Goal: Task Accomplishment & Management: Complete application form

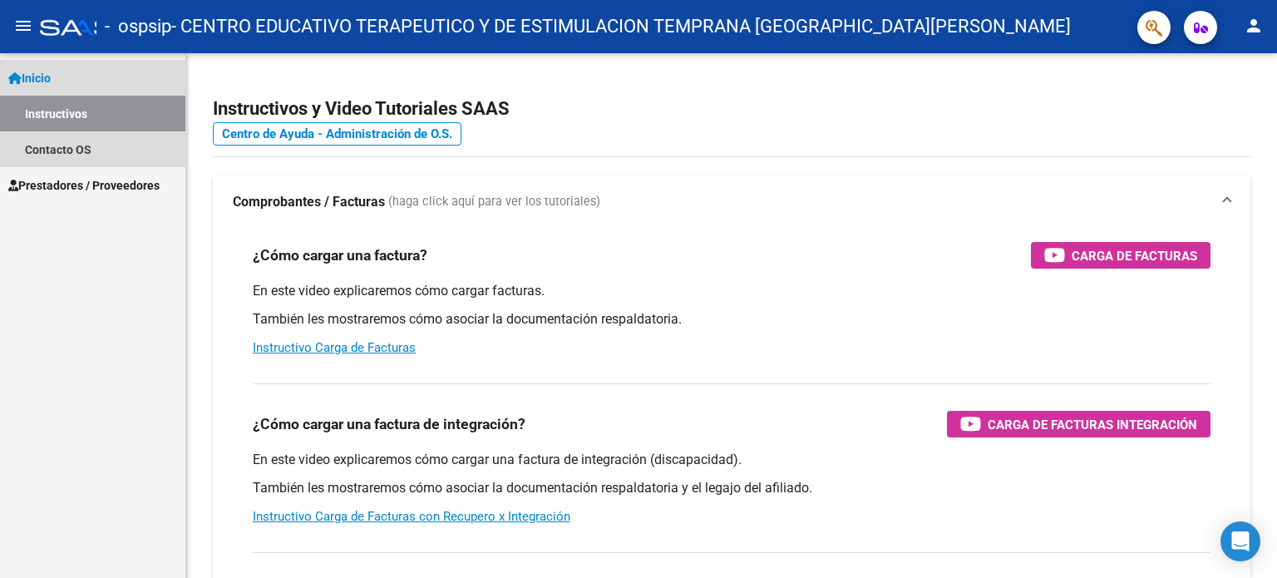
click at [111, 107] on link "Instructivos" at bounding box center [92, 114] width 185 height 36
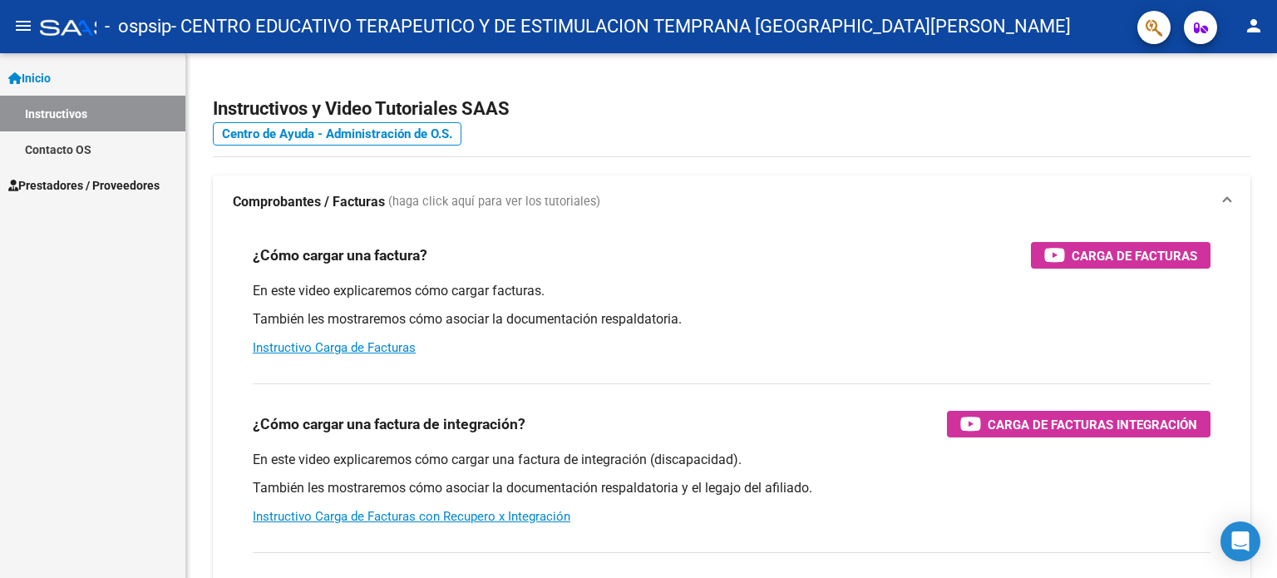
click at [110, 112] on link "Instructivos" at bounding box center [92, 114] width 185 height 36
click at [72, 189] on span "Prestadores / Proveedores" at bounding box center [83, 185] width 151 height 18
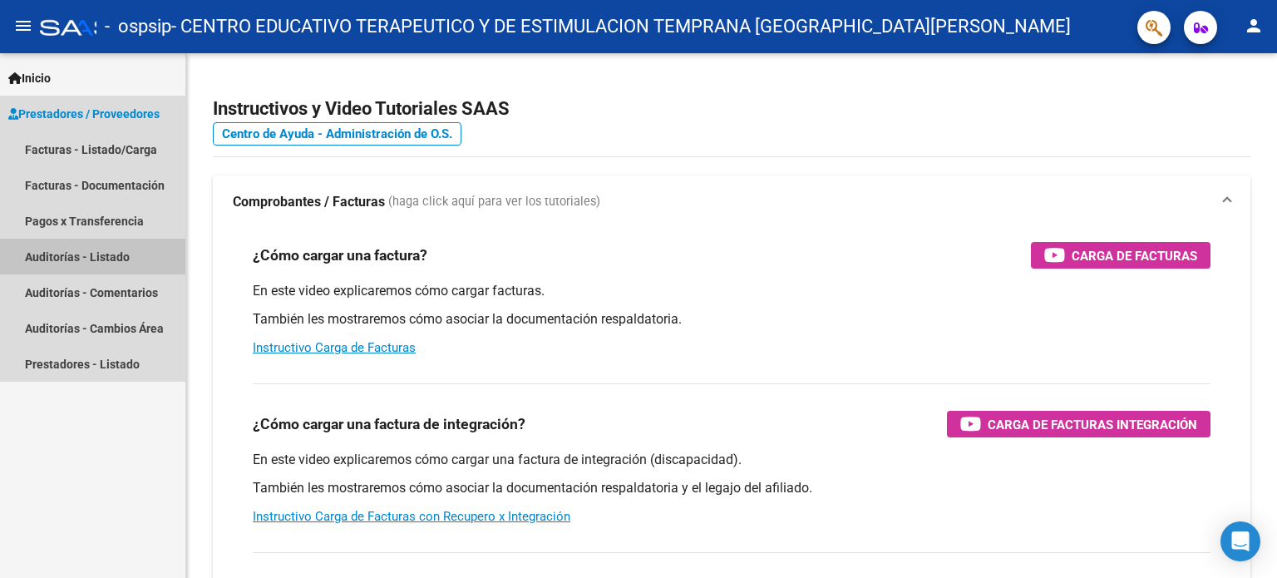
click at [94, 252] on link "Auditorías - Listado" at bounding box center [92, 257] width 185 height 36
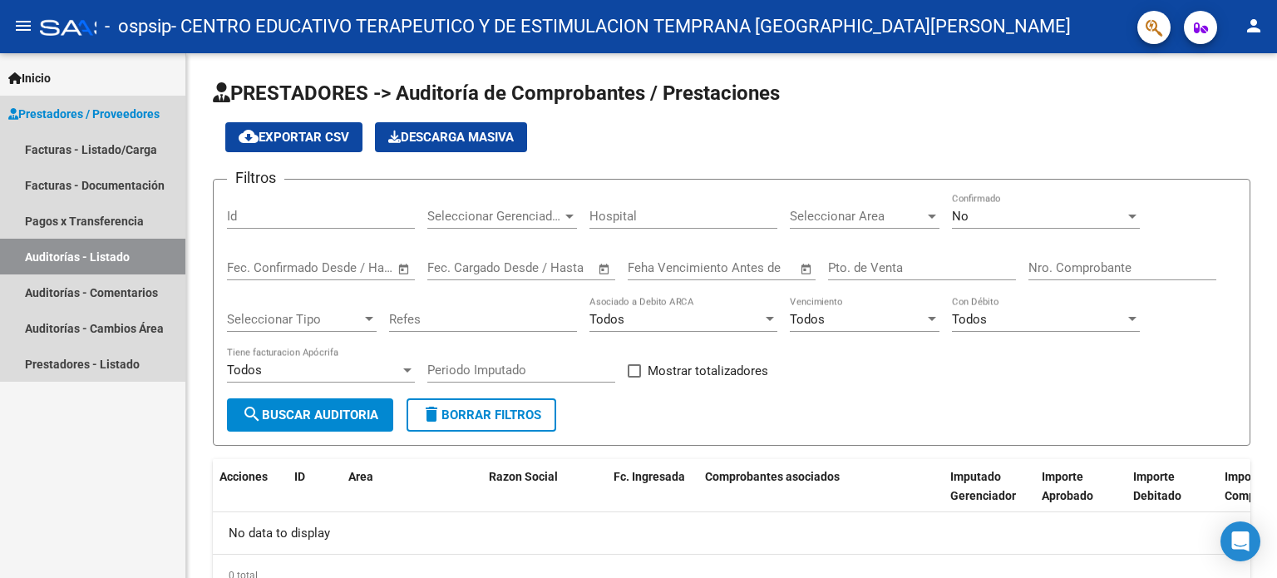
click at [69, 259] on link "Auditorías - Listado" at bounding box center [92, 257] width 185 height 36
click at [146, 249] on link "Auditorías - Listado" at bounding box center [92, 257] width 185 height 36
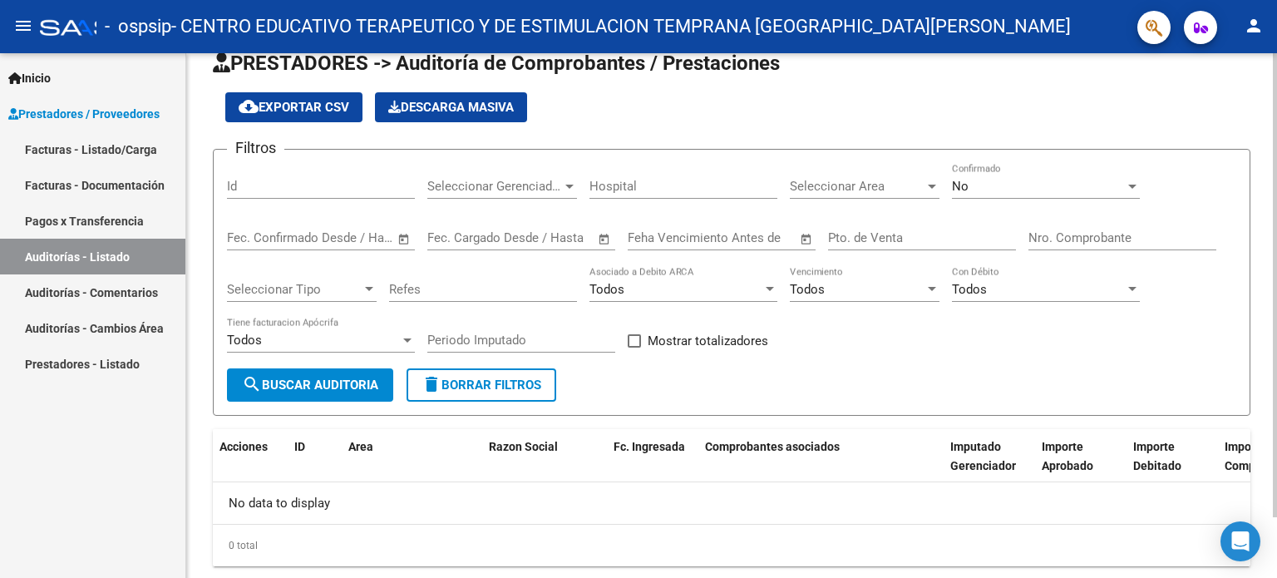
scroll to position [69, 0]
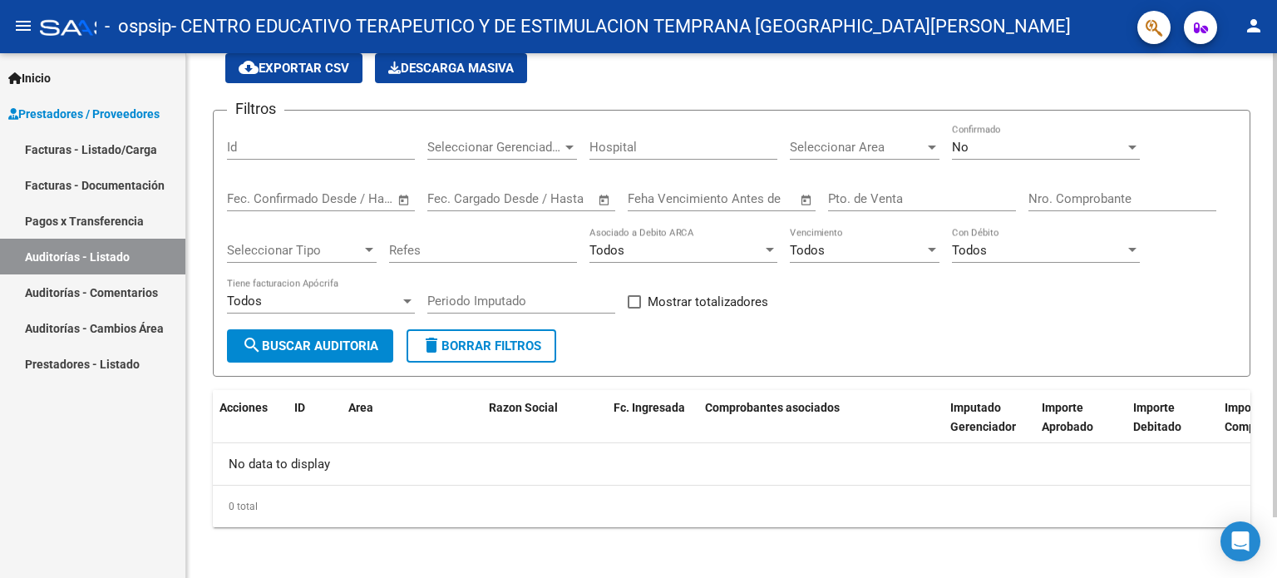
click at [1274, 209] on div at bounding box center [1275, 344] width 4 height 464
click at [1276, 310] on div at bounding box center [1275, 344] width 4 height 464
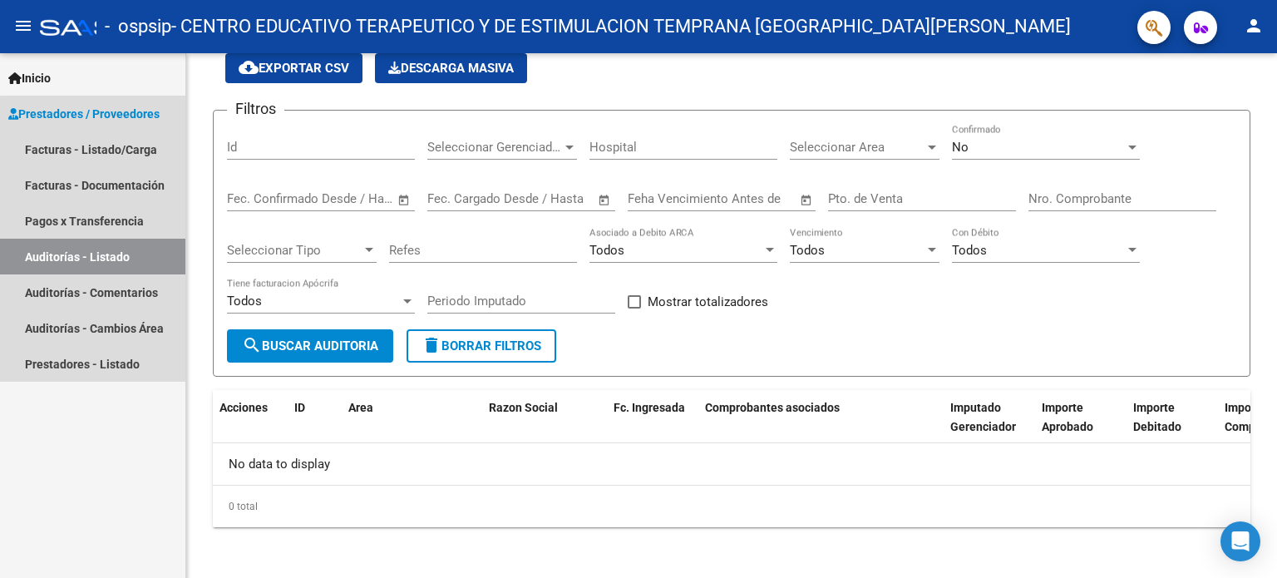
click at [113, 255] on link "Auditorías - Listado" at bounding box center [92, 257] width 185 height 36
click at [67, 258] on link "Auditorías - Listado" at bounding box center [92, 257] width 185 height 36
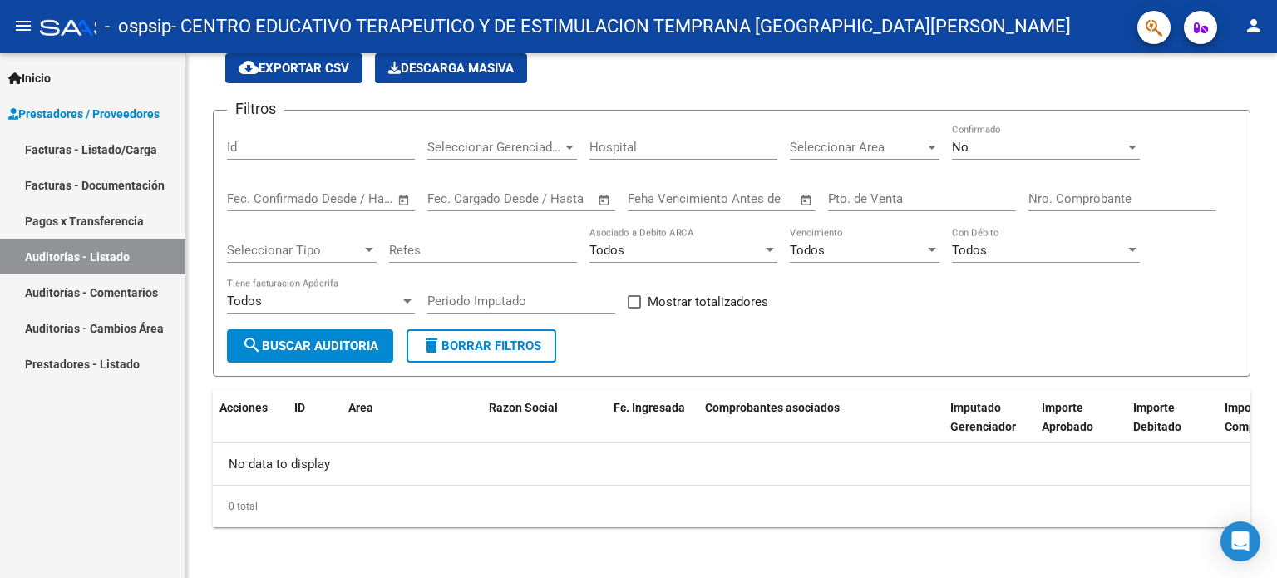
click at [57, 160] on link "Facturas - Listado/Carga" at bounding box center [92, 149] width 185 height 36
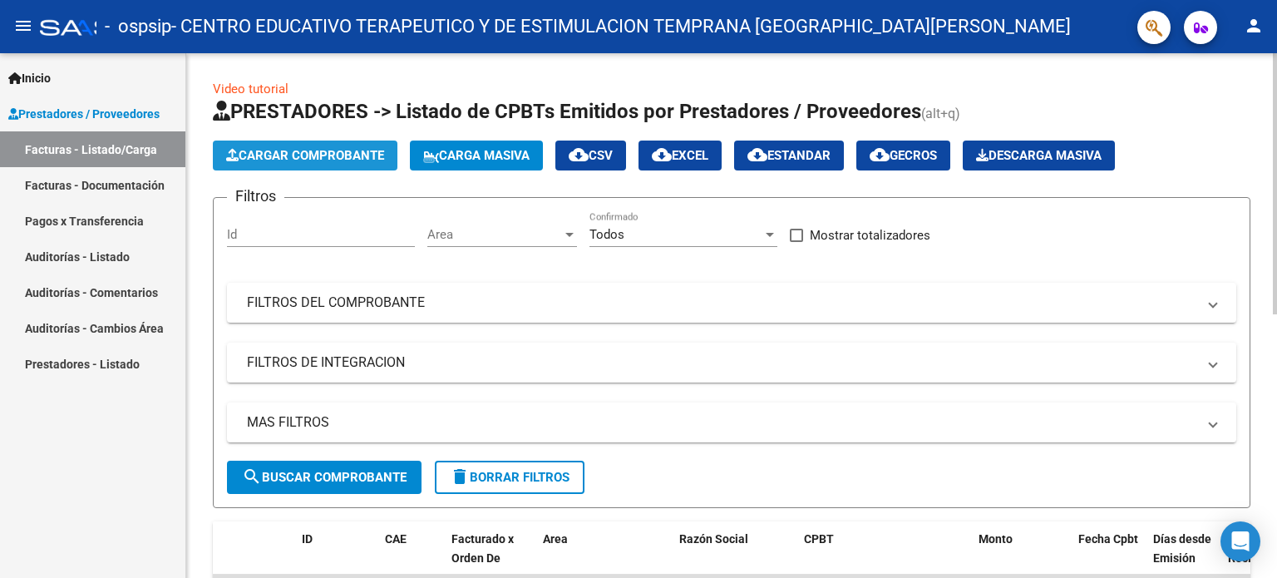
click at [332, 159] on span "Cargar Comprobante" at bounding box center [305, 155] width 158 height 15
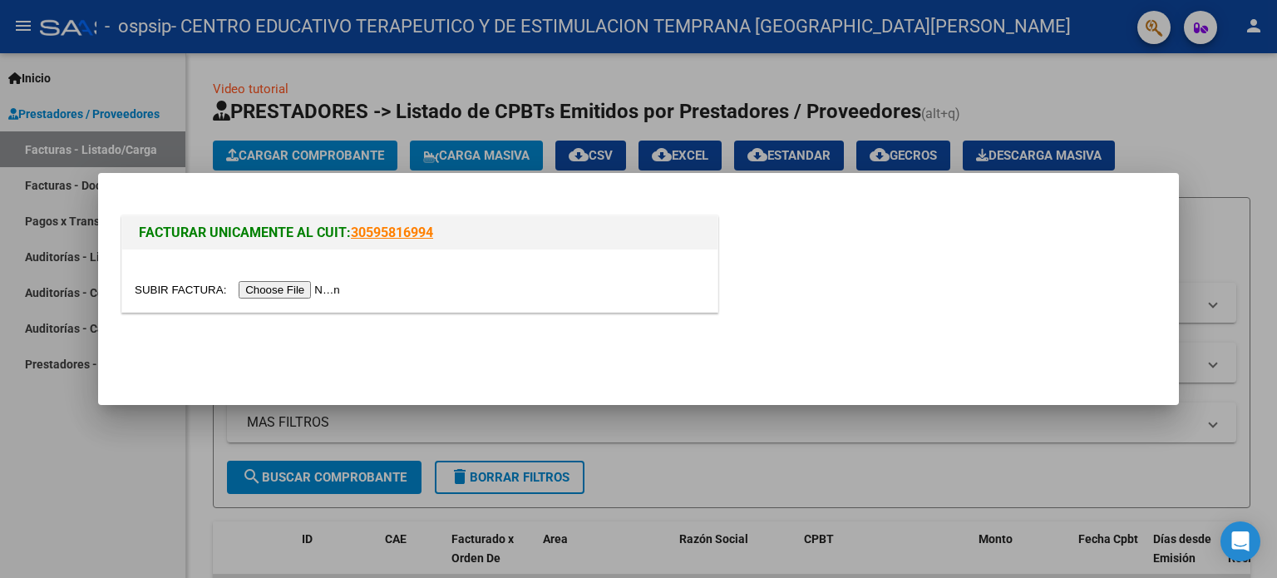
click at [315, 287] on input "file" at bounding box center [240, 289] width 210 height 17
click at [259, 292] on input "file" at bounding box center [240, 289] width 210 height 17
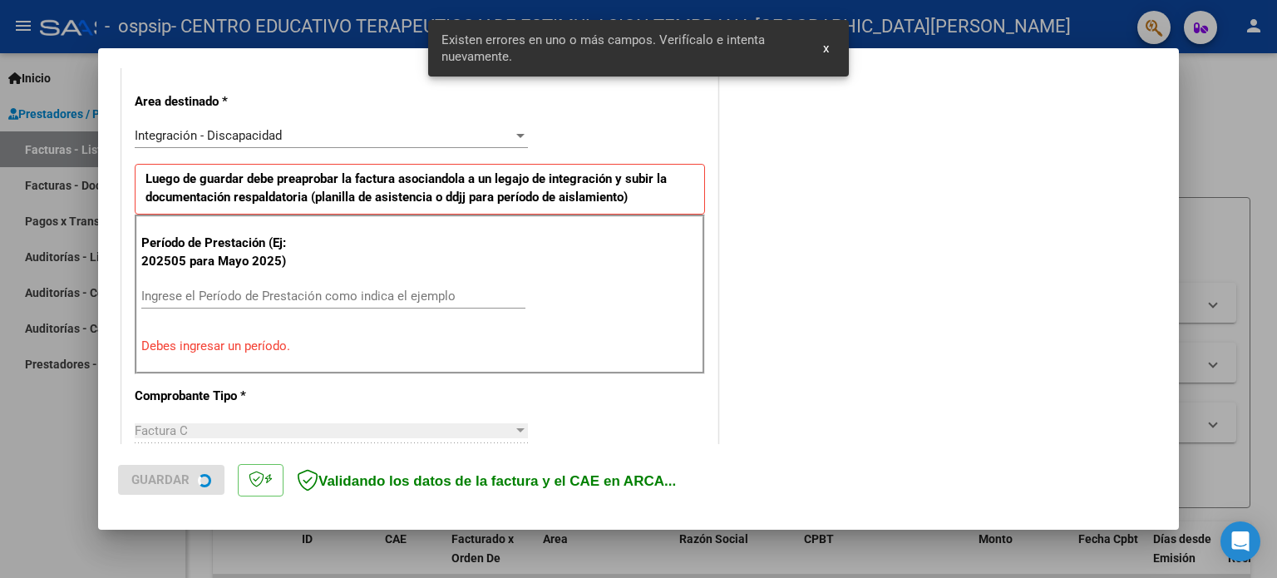
scroll to position [389, 0]
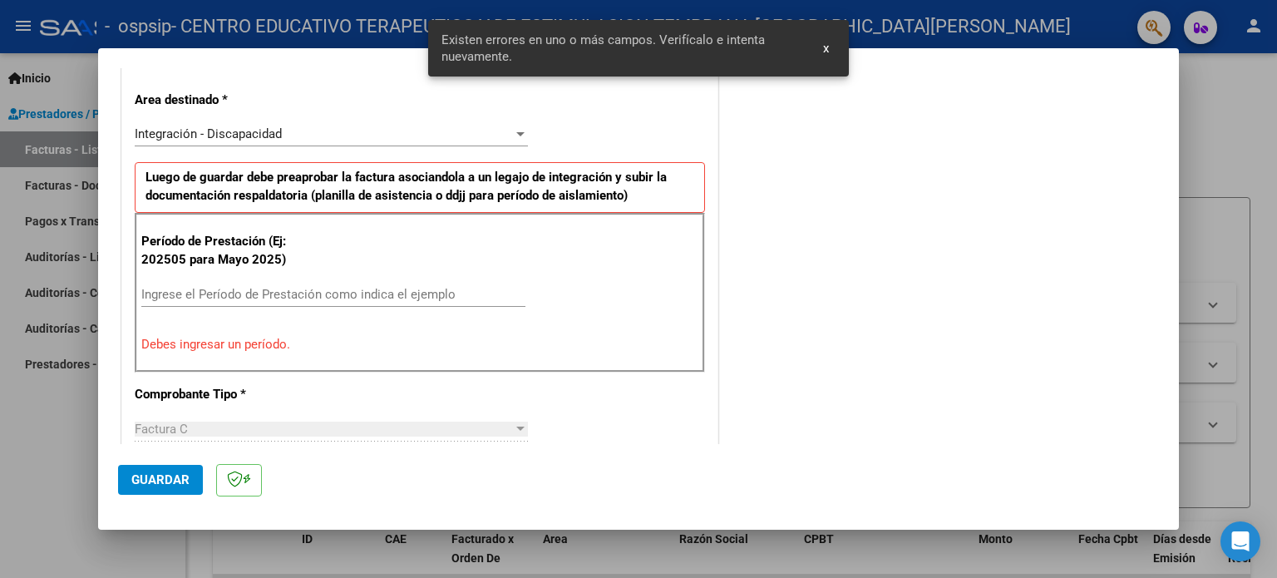
click at [265, 256] on div "Período de Prestación (Ej: 202505 para [DATE]) Ingrese el Período de Prestación…" at bounding box center [420, 293] width 570 height 160
drag, startPoint x: 266, startPoint y: 262, endPoint x: 269, endPoint y: 270, distance: 9.0
click at [269, 282] on div "Ingrese el Período de Prestación como indica el ejemplo" at bounding box center [333, 294] width 384 height 25
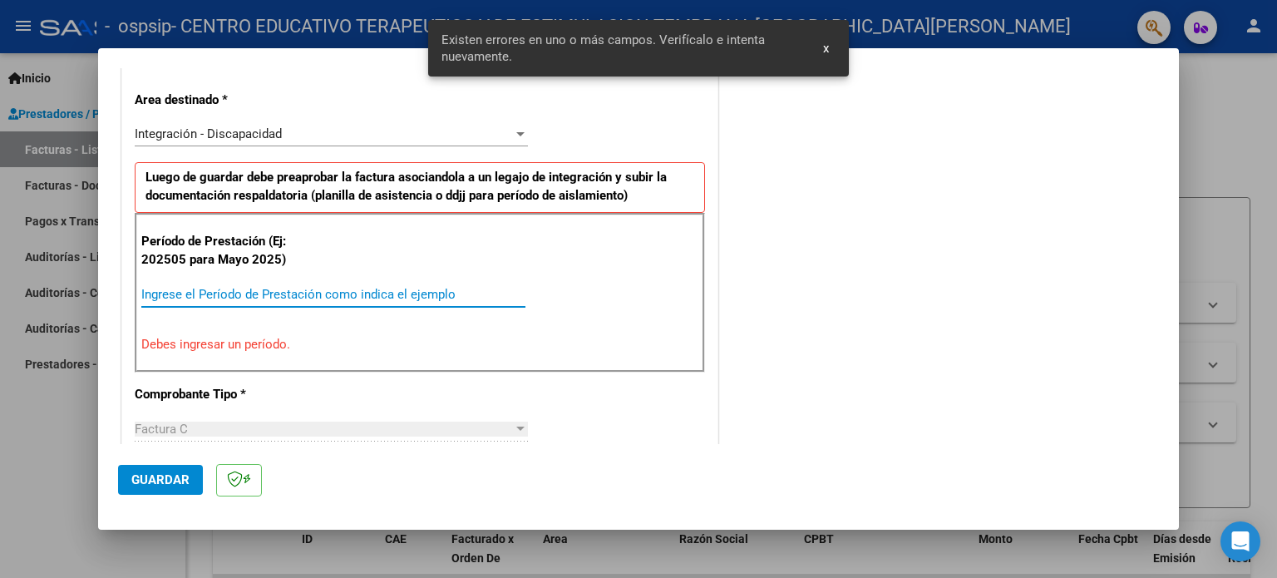
click at [269, 287] on input "Ingrese el Período de Prestación como indica el ejemplo" at bounding box center [333, 294] width 384 height 15
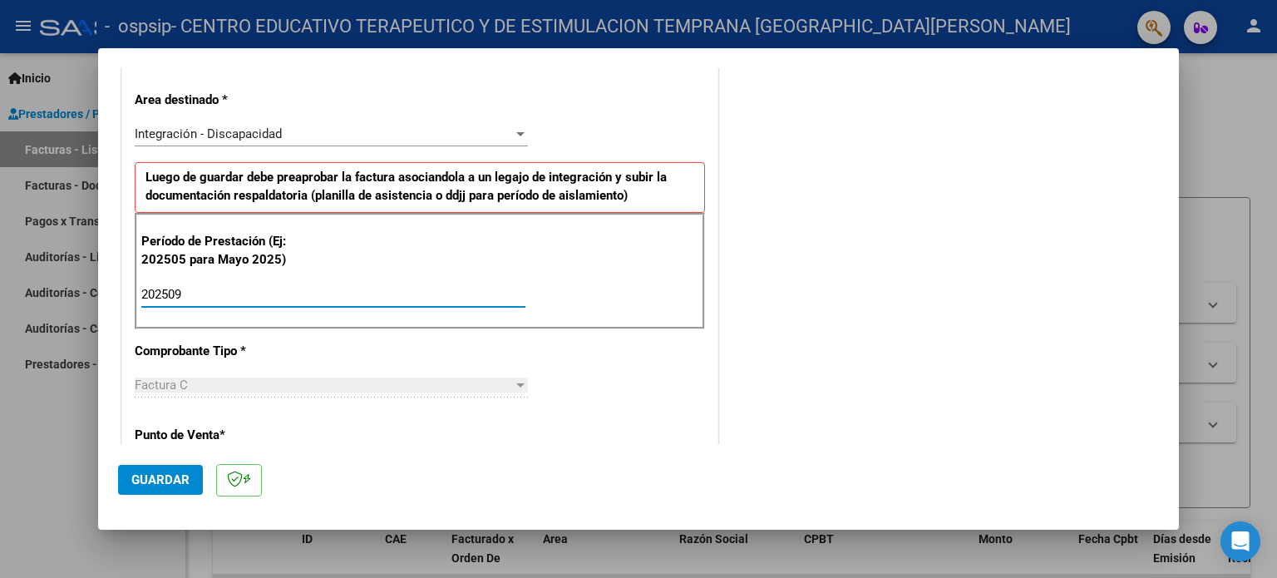
type input "202509"
click at [404, 427] on div "CUIT * 30-71195158-6 Ingresar CUIT ANALISIS PRESTADOR CENTRO EDUCATIVO TERAPEUT…" at bounding box center [419, 523] width 595 height 1270
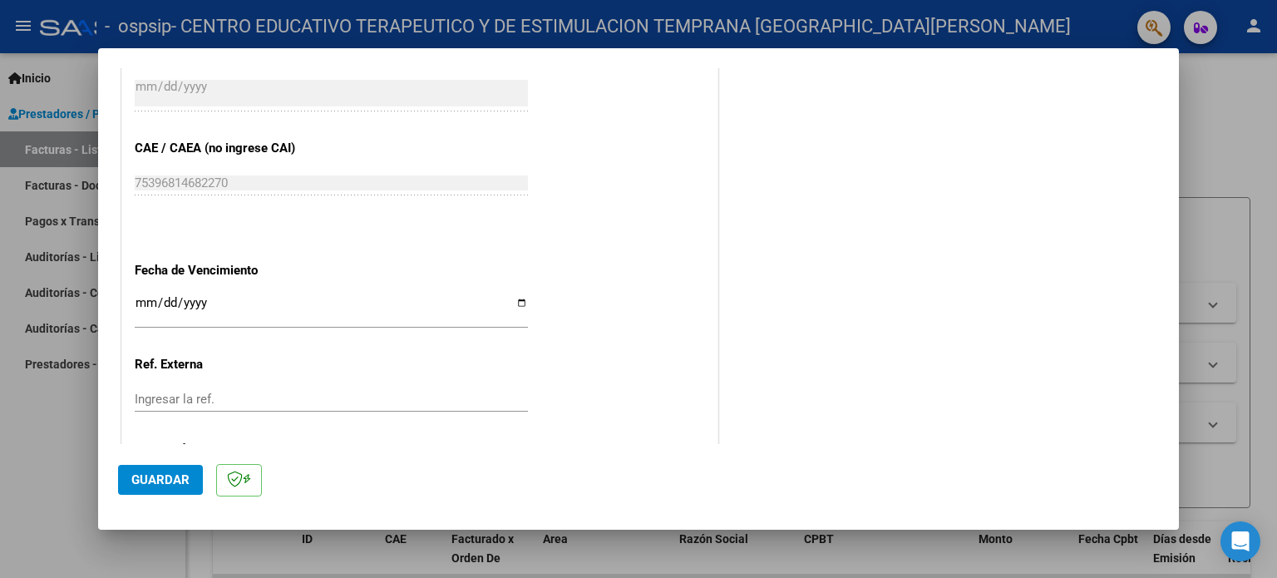
scroll to position [1029, 0]
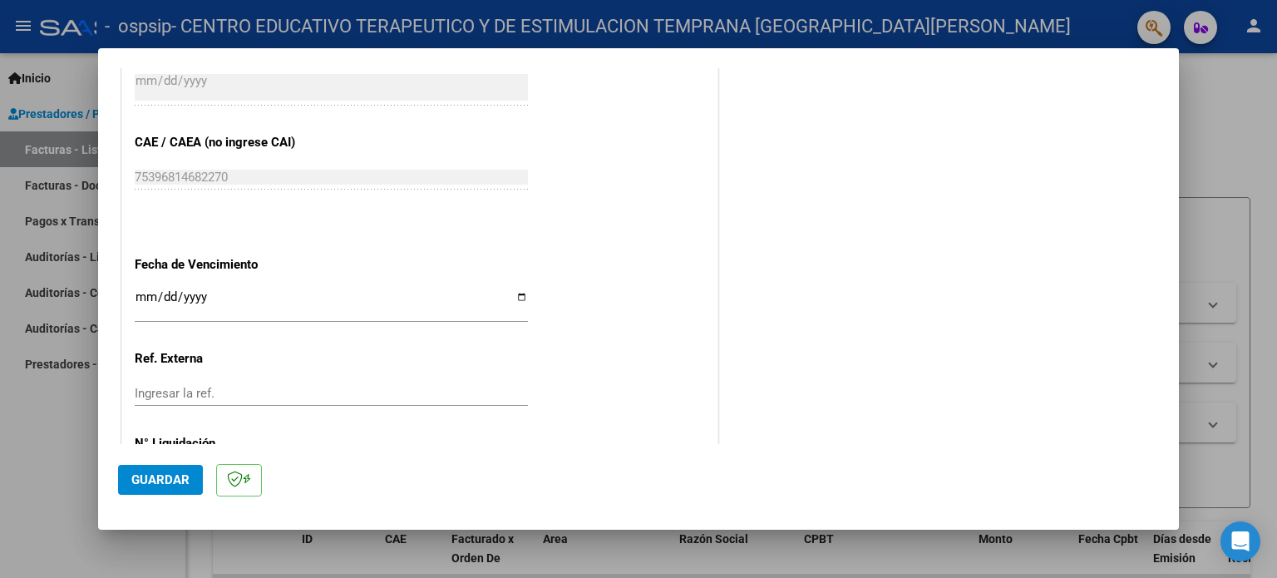
click at [145, 290] on input "Ingresar la fecha" at bounding box center [331, 303] width 393 height 27
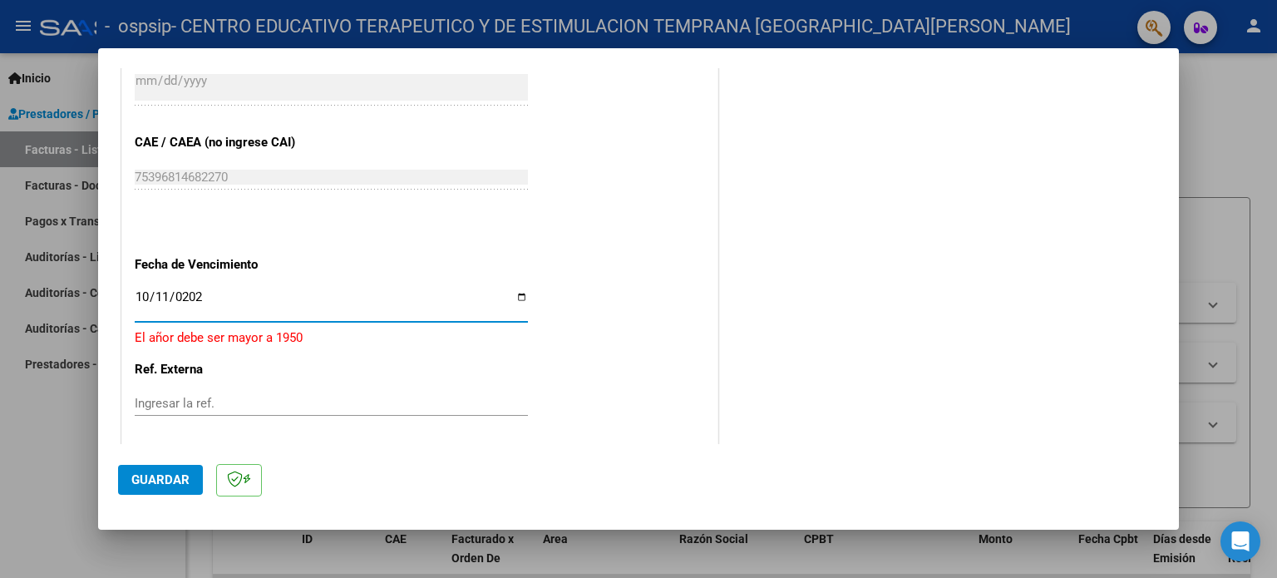
type input "[DATE]"
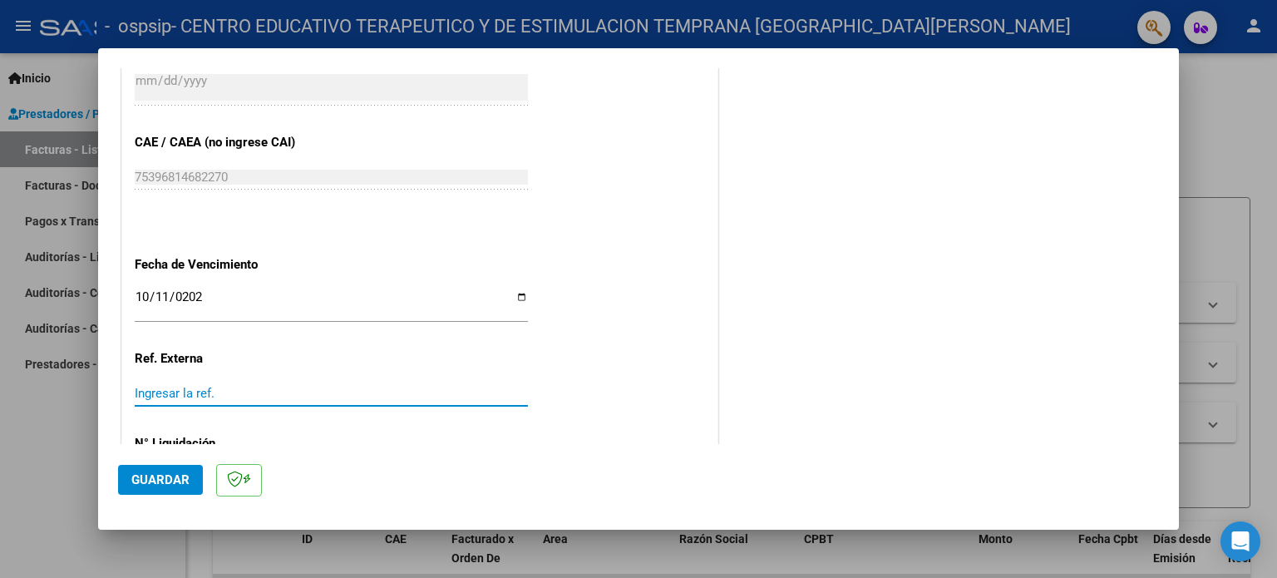
click at [279, 386] on input "Ingresar la ref." at bounding box center [331, 393] width 393 height 15
type input "202509"
click at [166, 476] on span "Guardar" at bounding box center [160, 479] width 58 height 15
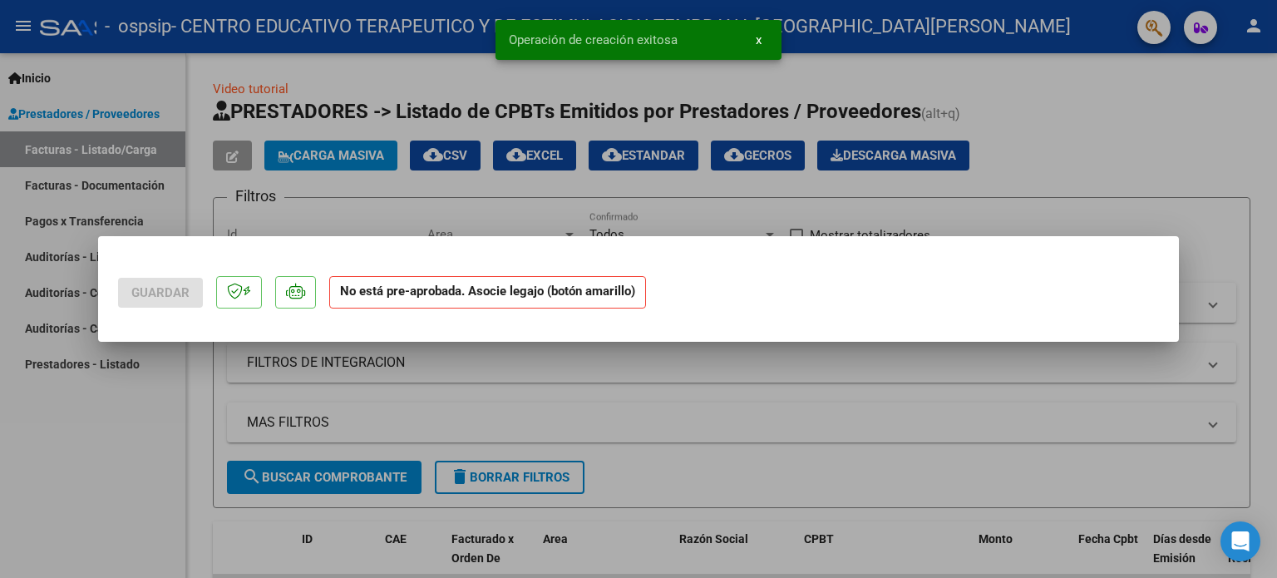
scroll to position [0, 0]
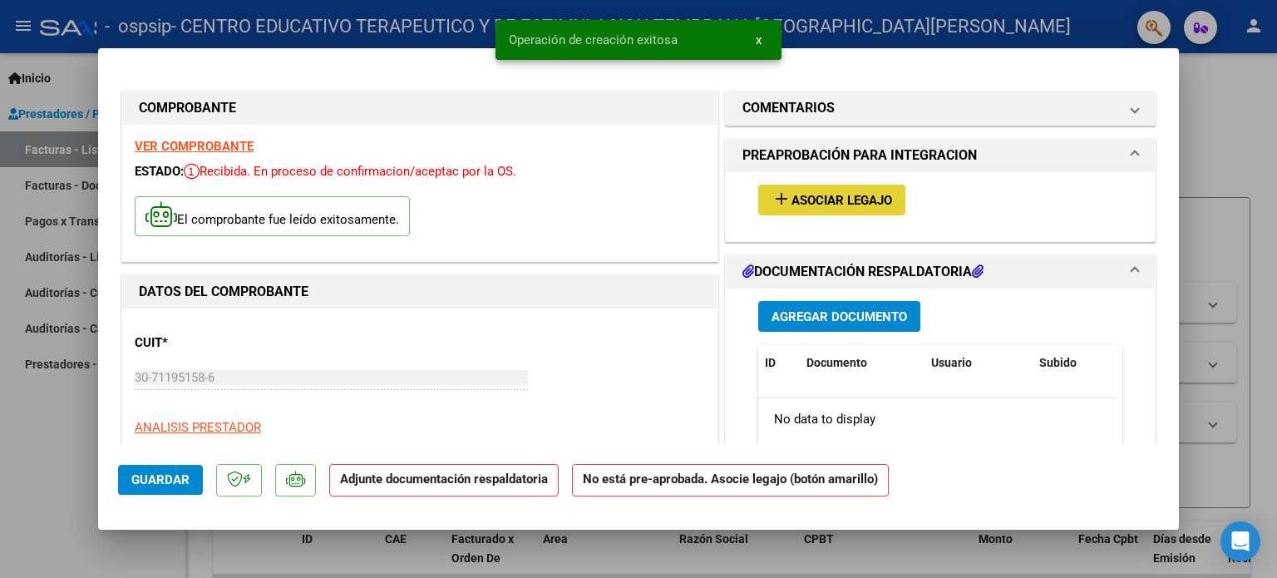
click at [832, 197] on span "Asociar Legajo" at bounding box center [842, 200] width 101 height 15
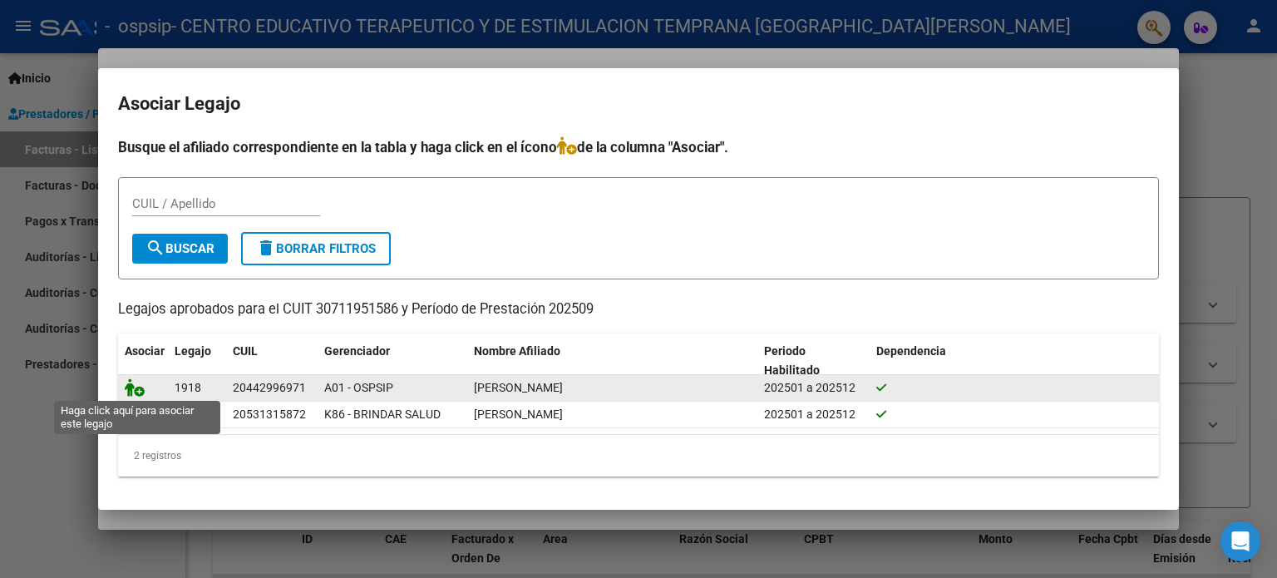
click at [141, 392] on icon at bounding box center [135, 387] width 20 height 18
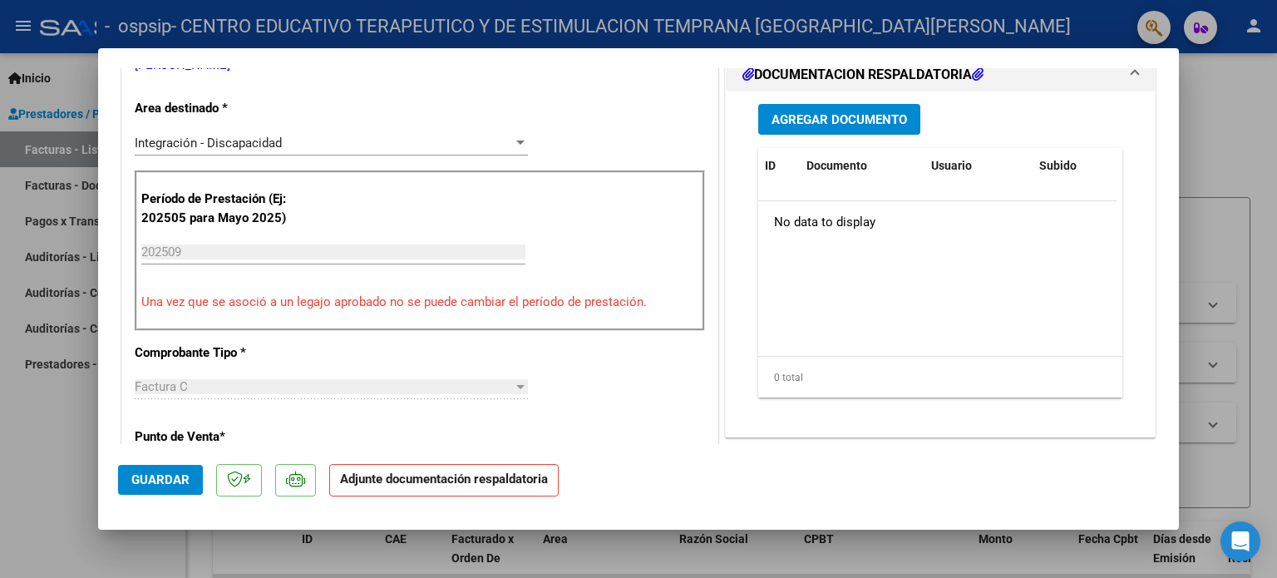
scroll to position [424, 0]
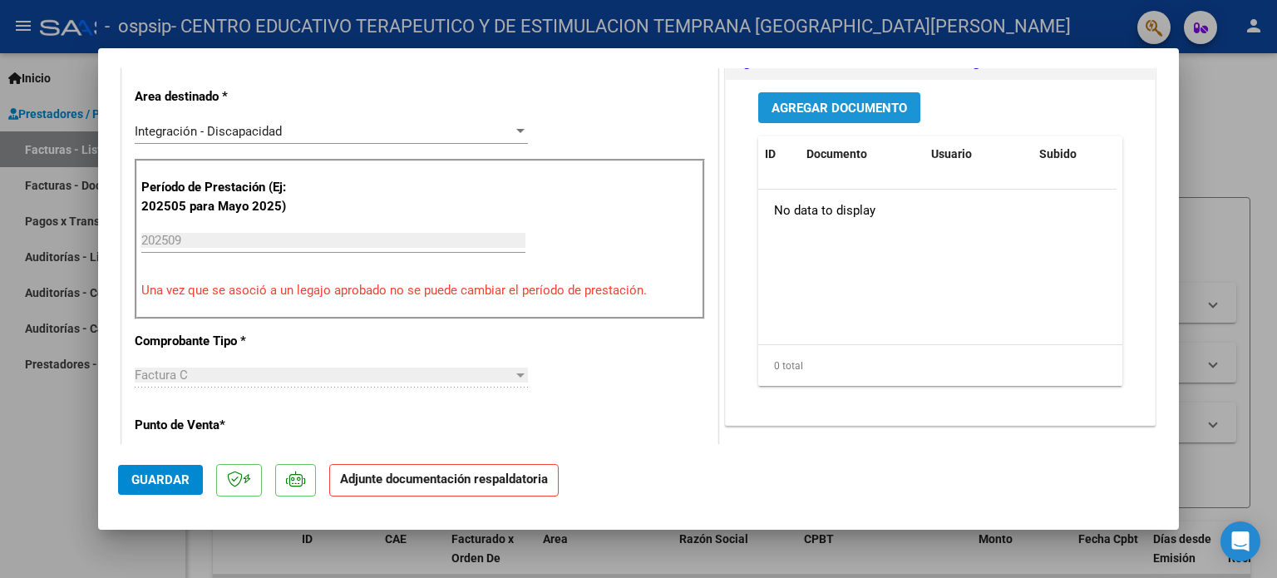
click at [889, 116] on button "Agregar Documento" at bounding box center [839, 107] width 162 height 31
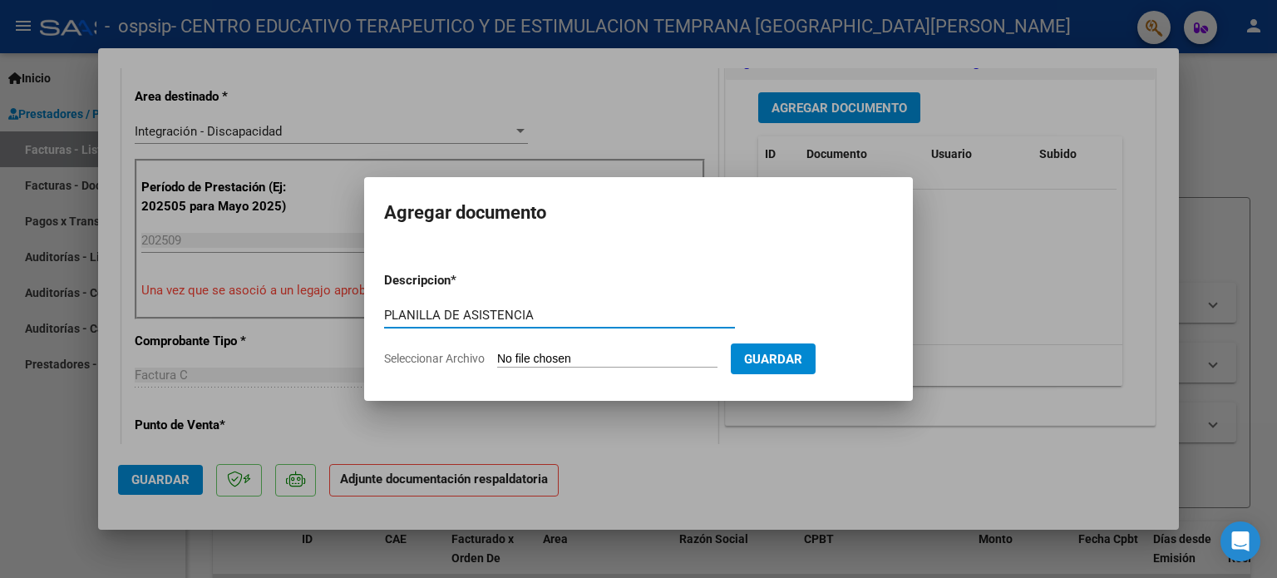
type input "PLANILLA DE ASISTENCIA"
click at [462, 362] on span "Seleccionar Archivo" at bounding box center [434, 358] width 101 height 13
click at [497, 362] on input "Seleccionar Archivo" at bounding box center [607, 360] width 220 height 16
type input "C:\fakepath\[PERSON_NAME] [DATE].pdf"
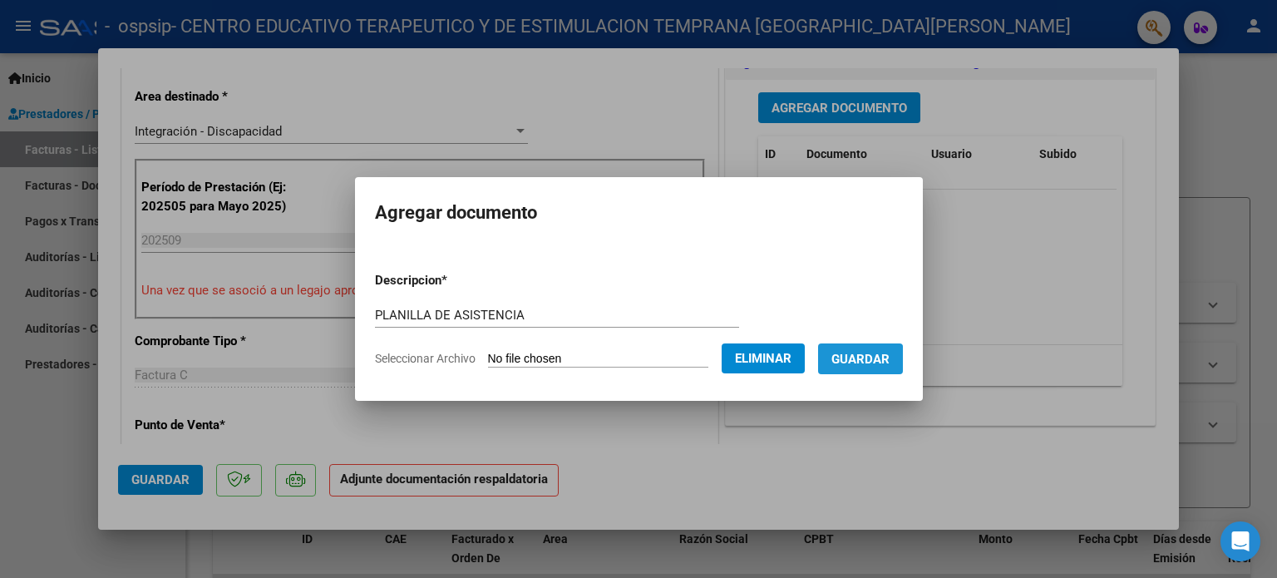
click at [871, 363] on span "Guardar" at bounding box center [861, 359] width 58 height 15
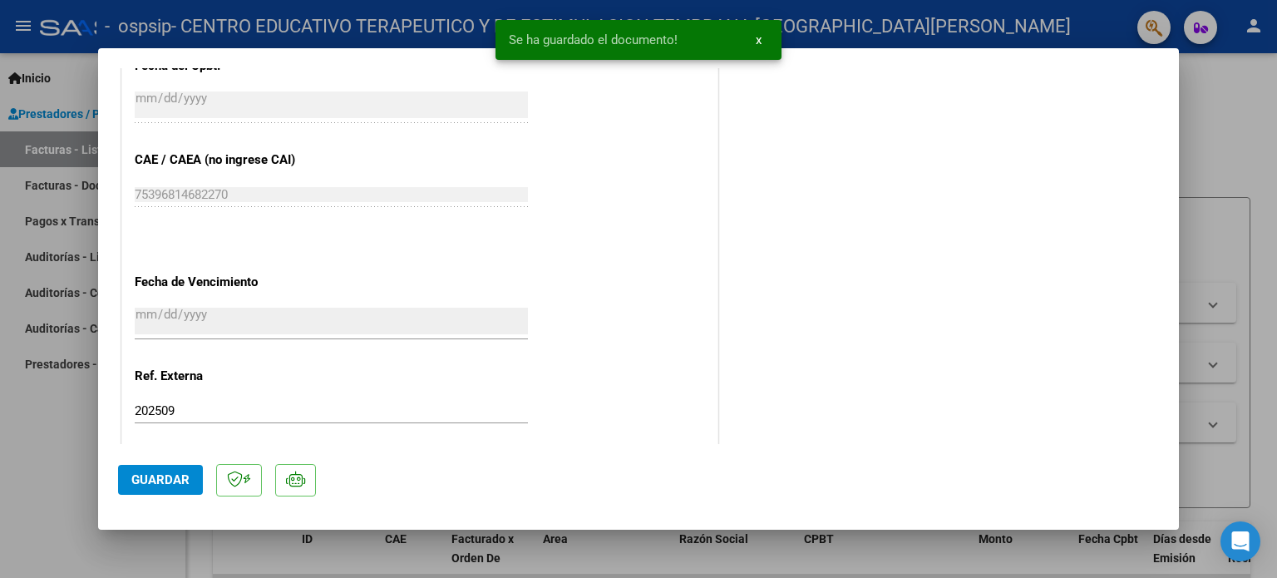
scroll to position [1111, 0]
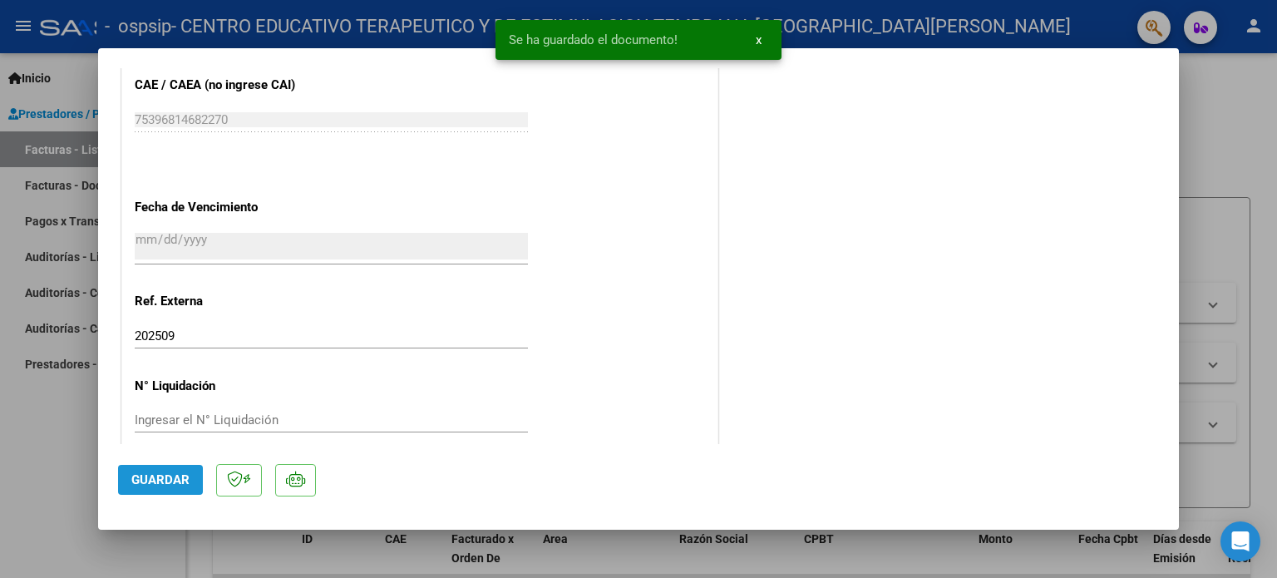
click at [180, 475] on span "Guardar" at bounding box center [160, 479] width 58 height 15
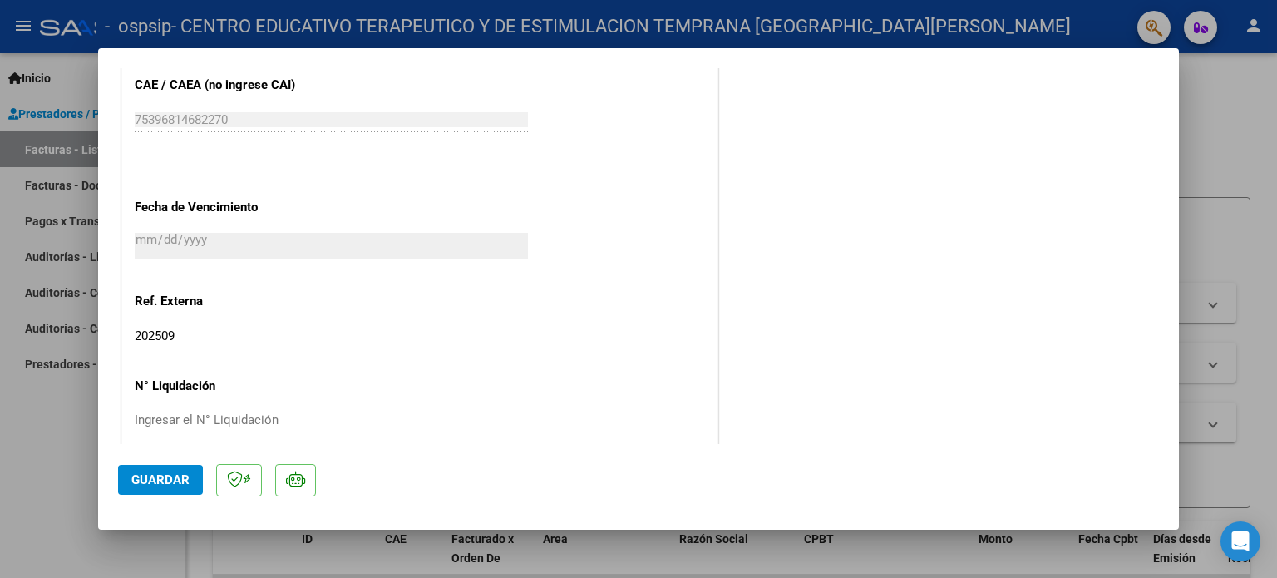
click at [27, 402] on div at bounding box center [638, 289] width 1277 height 578
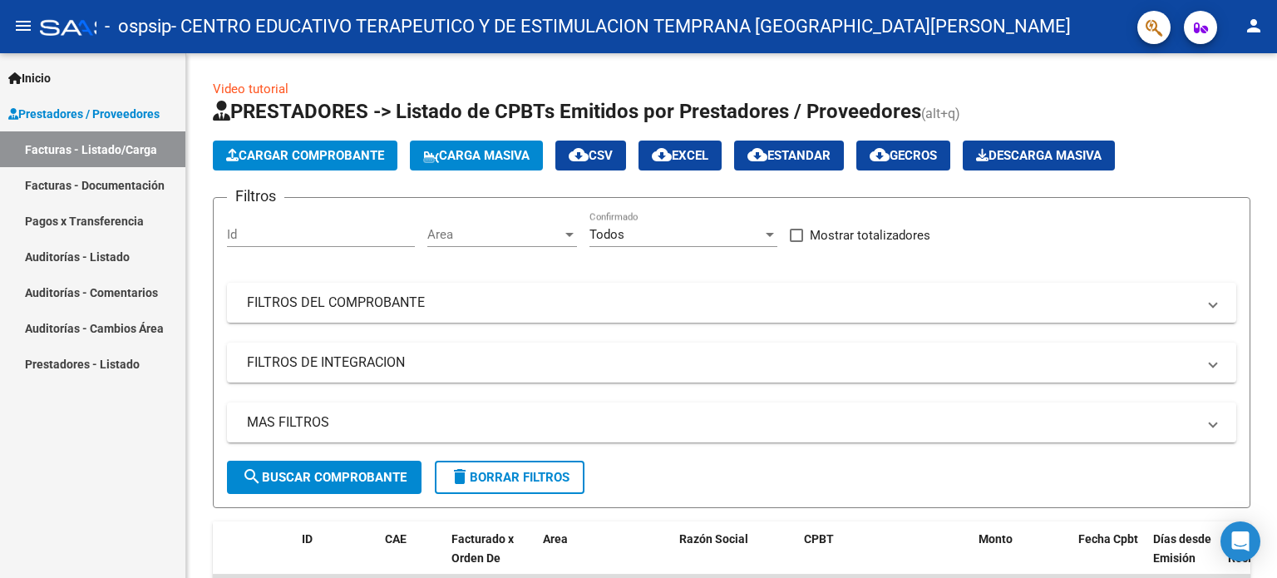
click at [27, 402] on div "Inicio Instructivos Contacto OS Prestadores / Proveedores Facturas - Listado/Ca…" at bounding box center [92, 315] width 185 height 525
click at [326, 152] on span "Cargar Comprobante" at bounding box center [305, 155] width 158 height 15
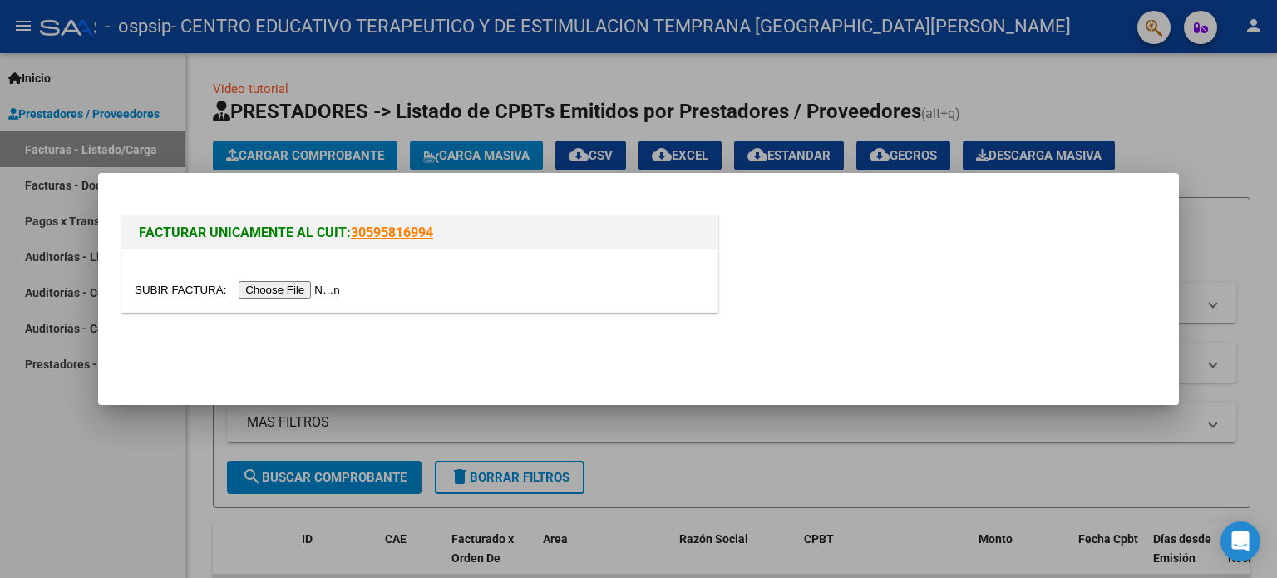
click at [296, 294] on input "file" at bounding box center [240, 289] width 210 height 17
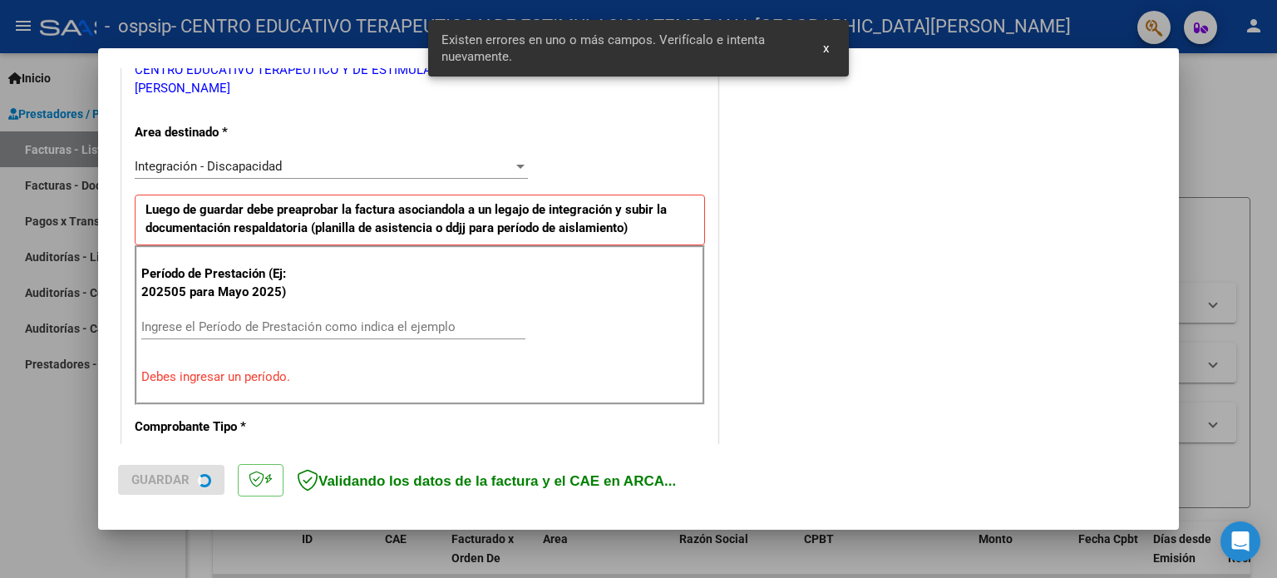
scroll to position [358, 0]
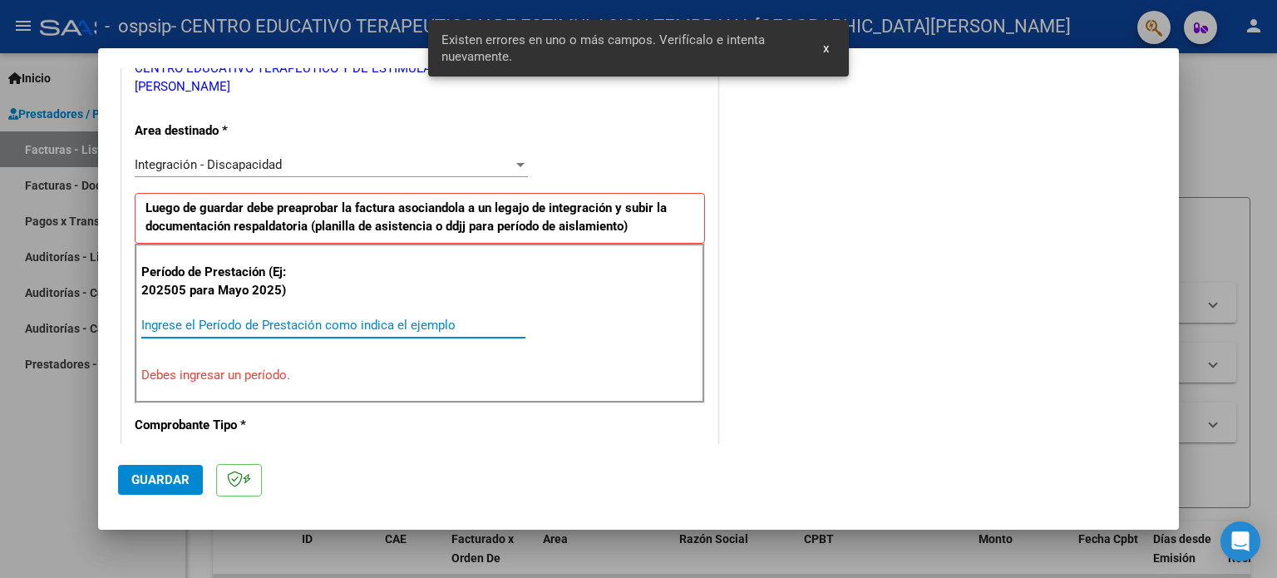
click at [259, 318] on input "Ingrese el Período de Prestación como indica el ejemplo" at bounding box center [333, 325] width 384 height 15
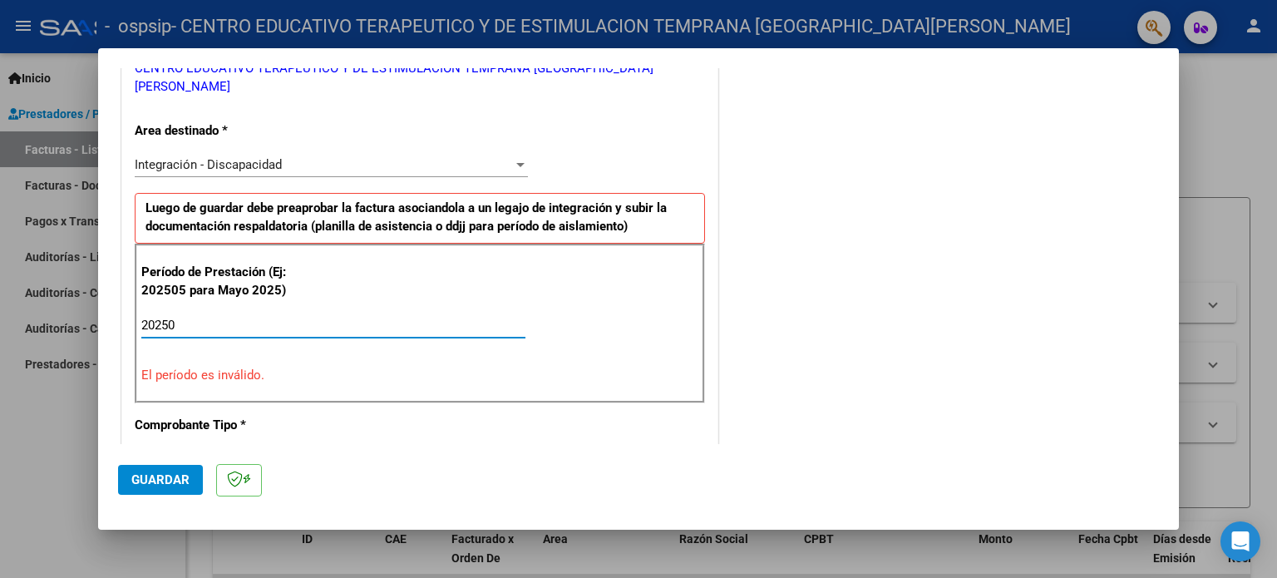
type input "20250"
click at [1219, 122] on div at bounding box center [638, 289] width 1277 height 578
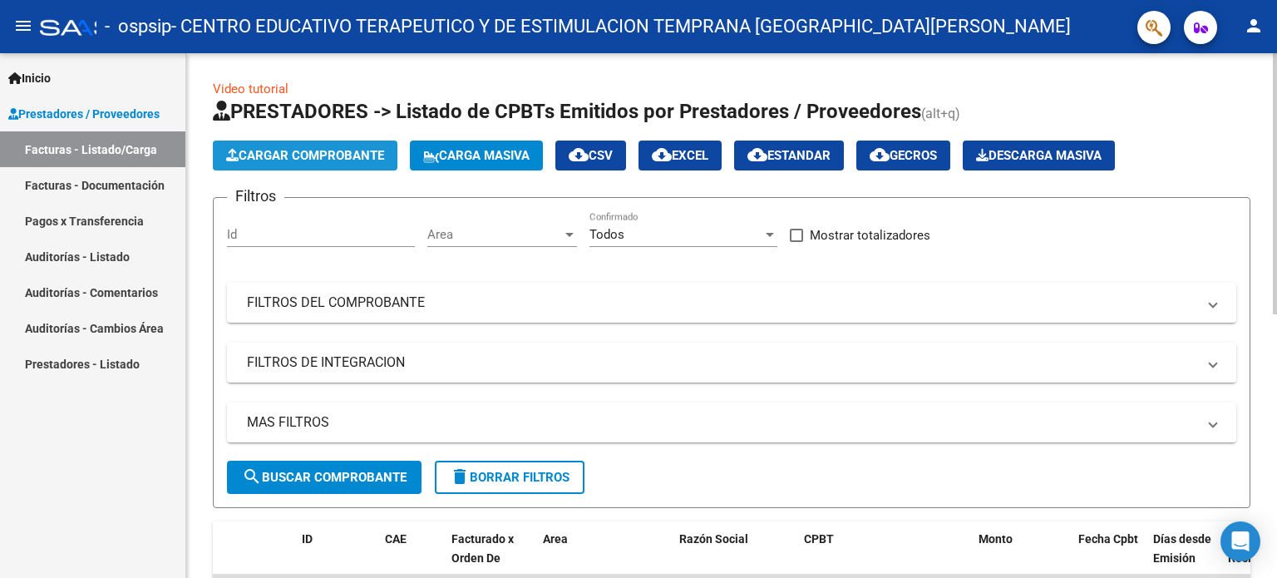
click at [345, 151] on span "Cargar Comprobante" at bounding box center [305, 155] width 158 height 15
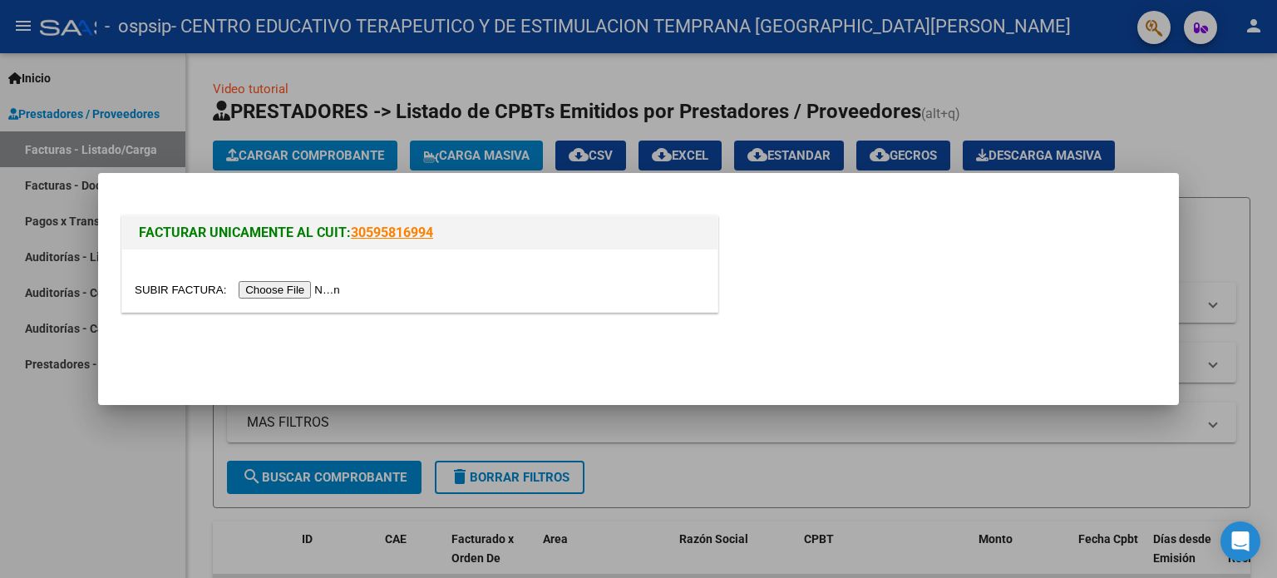
click at [318, 293] on input "file" at bounding box center [240, 289] width 210 height 17
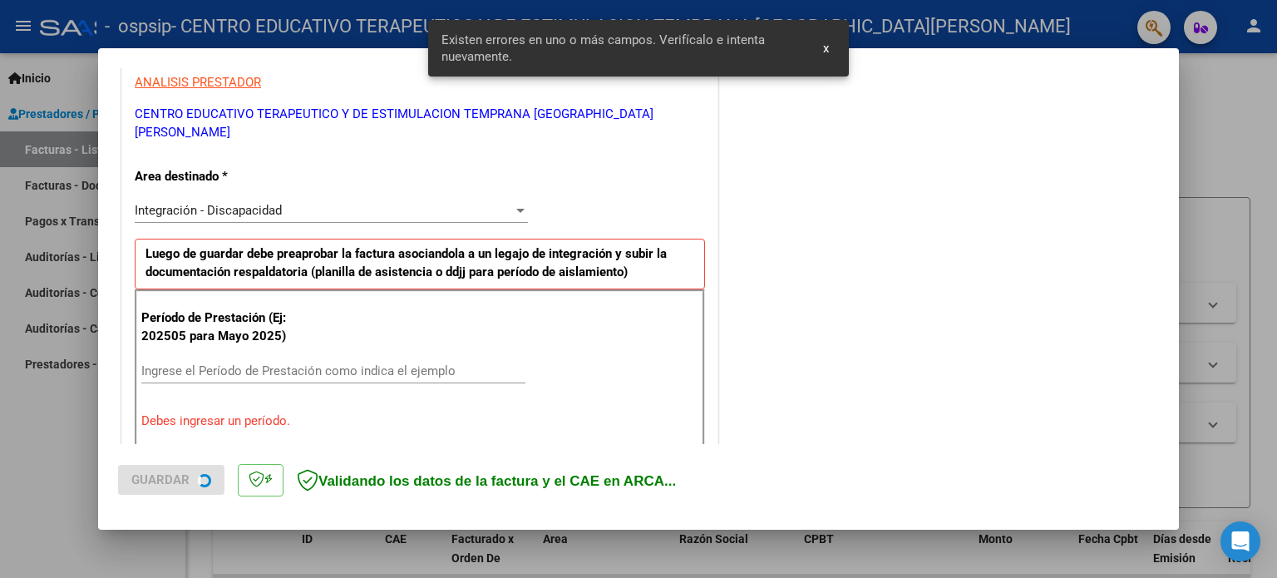
scroll to position [358, 0]
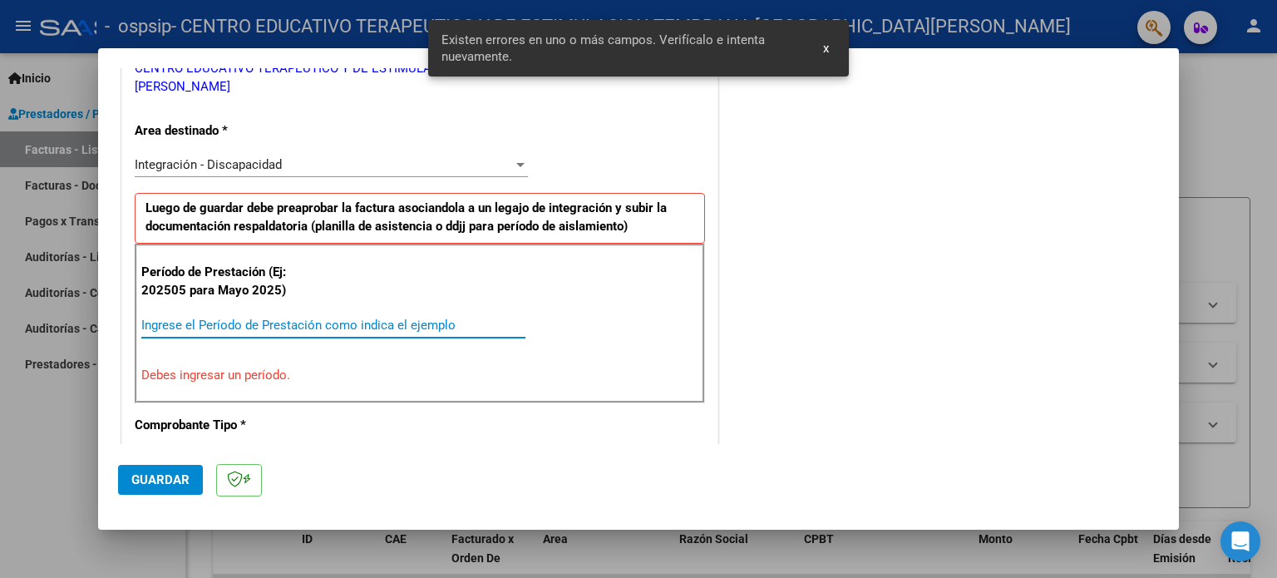
click at [353, 318] on input "Ingrese el Período de Prestación como indica el ejemplo" at bounding box center [333, 325] width 384 height 15
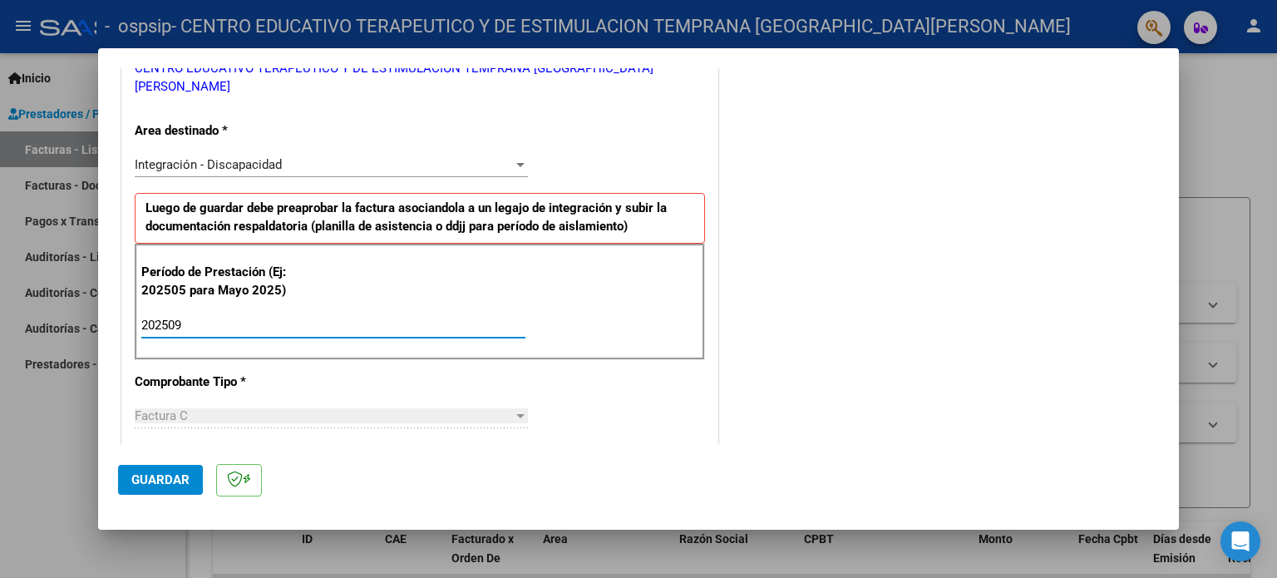
type input "202509"
click at [333, 371] on div "CUIT * 30-71195158-6 Ingresar CUIT ANALISIS PRESTADOR CENTRO EDUCATIVO TERAPEUT…" at bounding box center [419, 554] width 595 height 1270
click at [479, 353] on div "CUIT * 30-71195158-6 Ingresar CUIT ANALISIS PRESTADOR CENTRO EDUCATIVO TERAPEUT…" at bounding box center [419, 554] width 595 height 1270
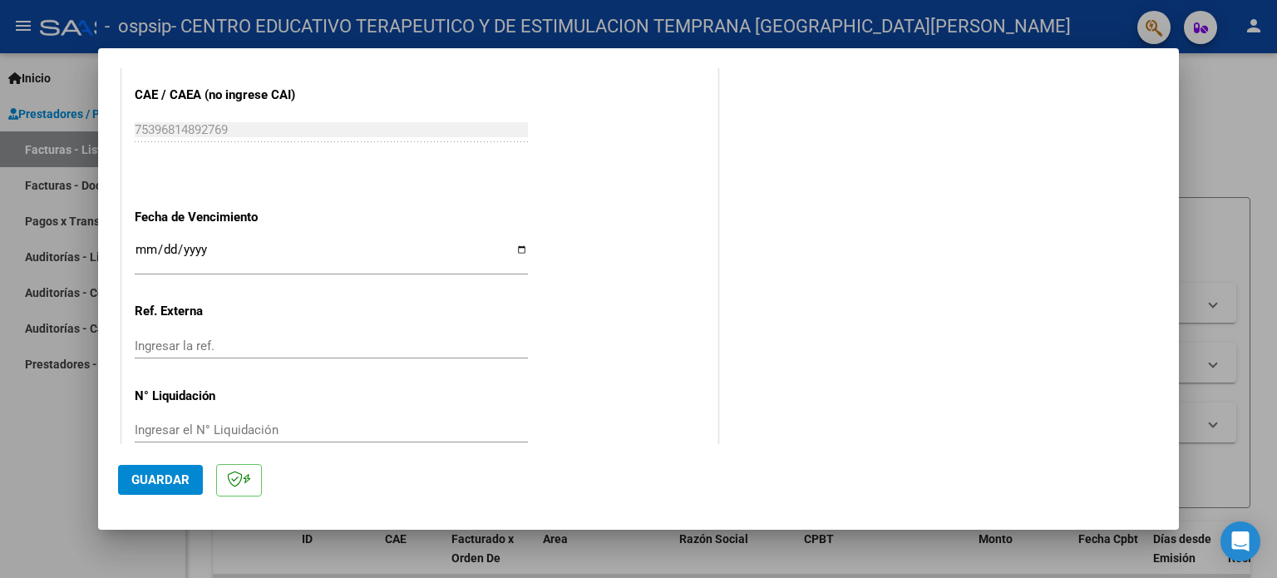
scroll to position [1078, 0]
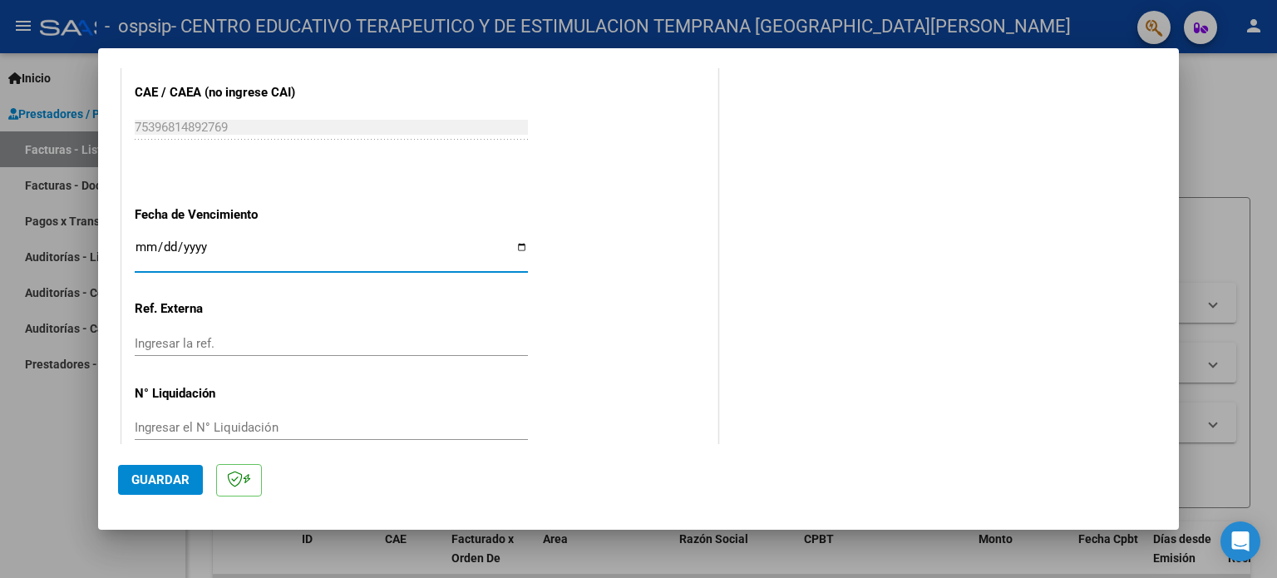
click at [516, 240] on input "Ingresar la fecha" at bounding box center [331, 253] width 393 height 27
type input "[DATE]"
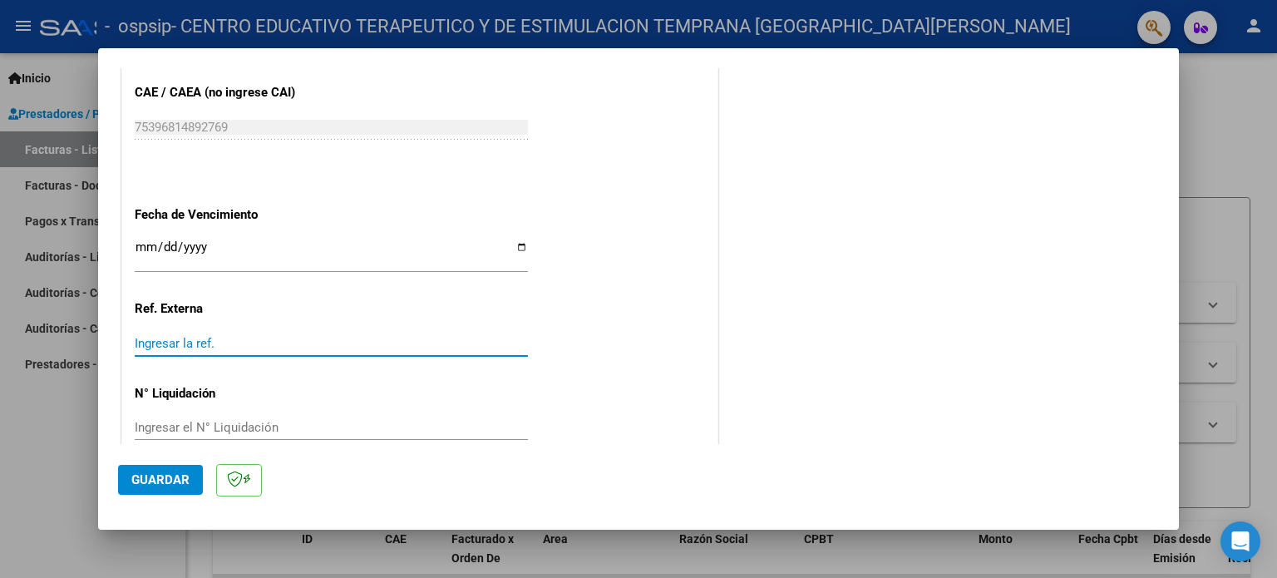
click at [204, 336] on input "Ingresar la ref." at bounding box center [331, 343] width 393 height 15
type input "202509"
click at [174, 485] on span "Guardar" at bounding box center [160, 479] width 58 height 15
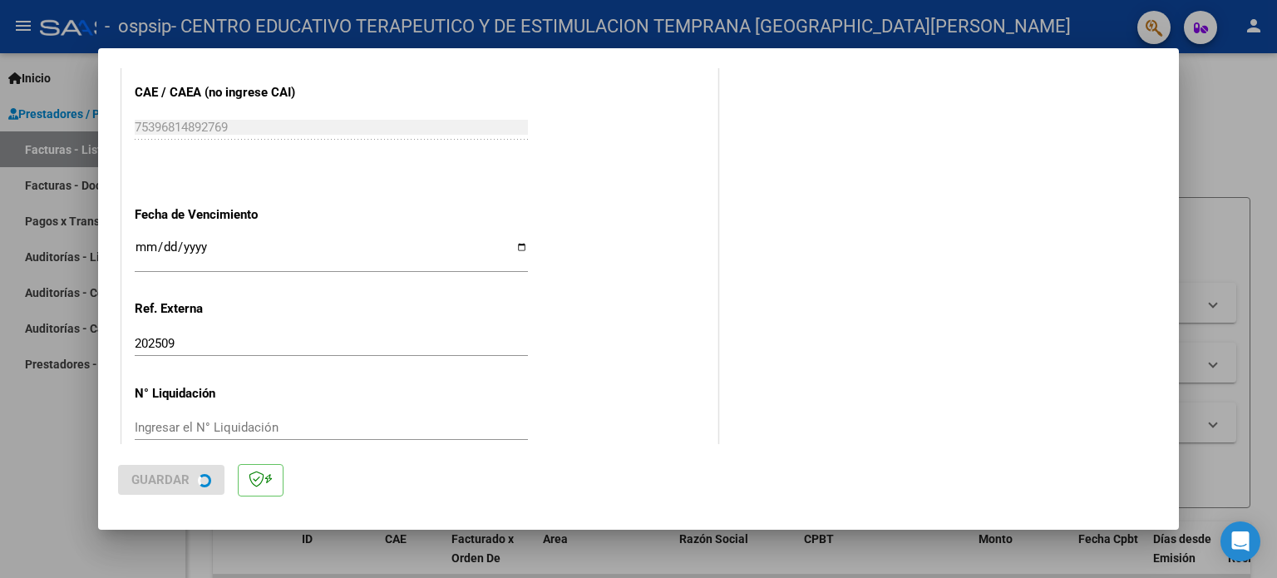
scroll to position [0, 0]
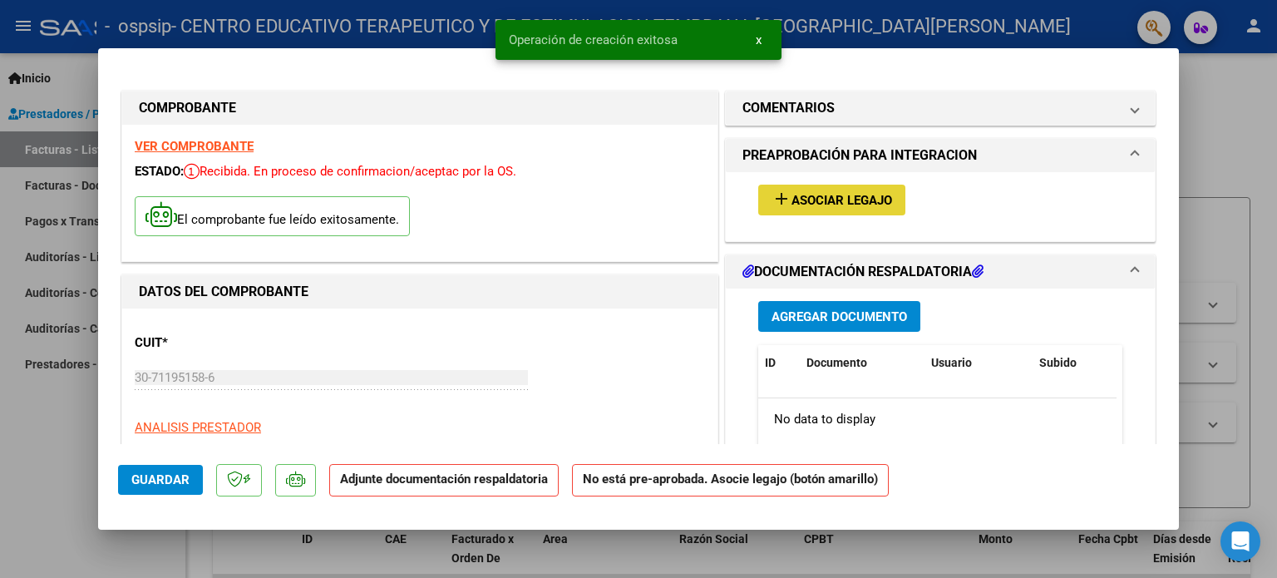
click at [872, 195] on span "Asociar Legajo" at bounding box center [842, 200] width 101 height 15
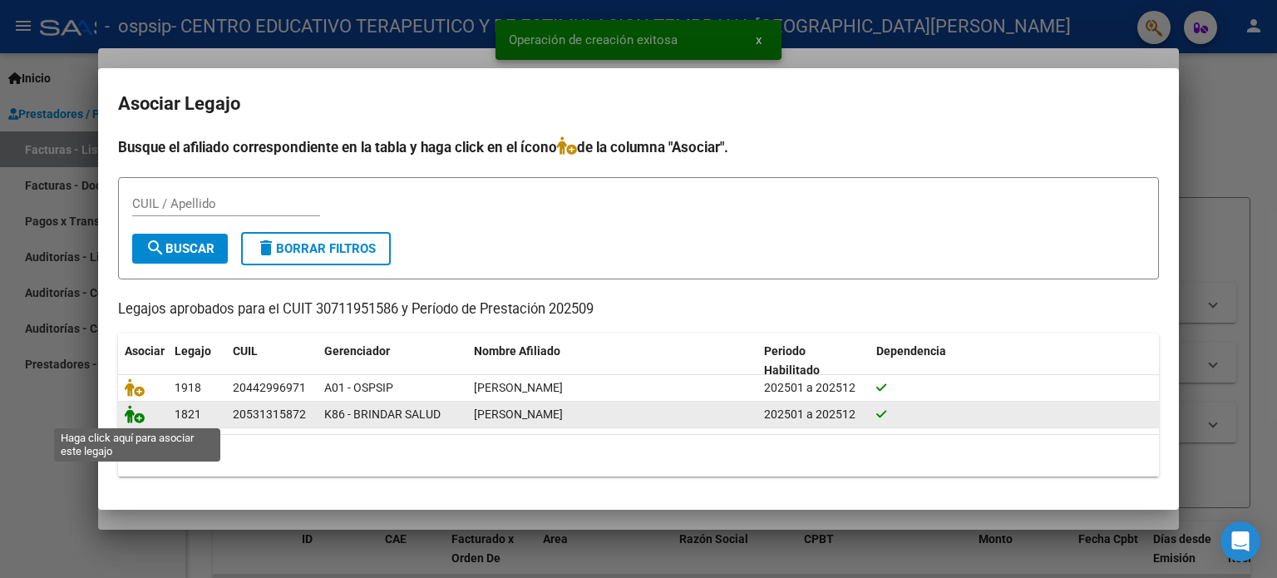
click at [143, 411] on icon at bounding box center [135, 414] width 20 height 18
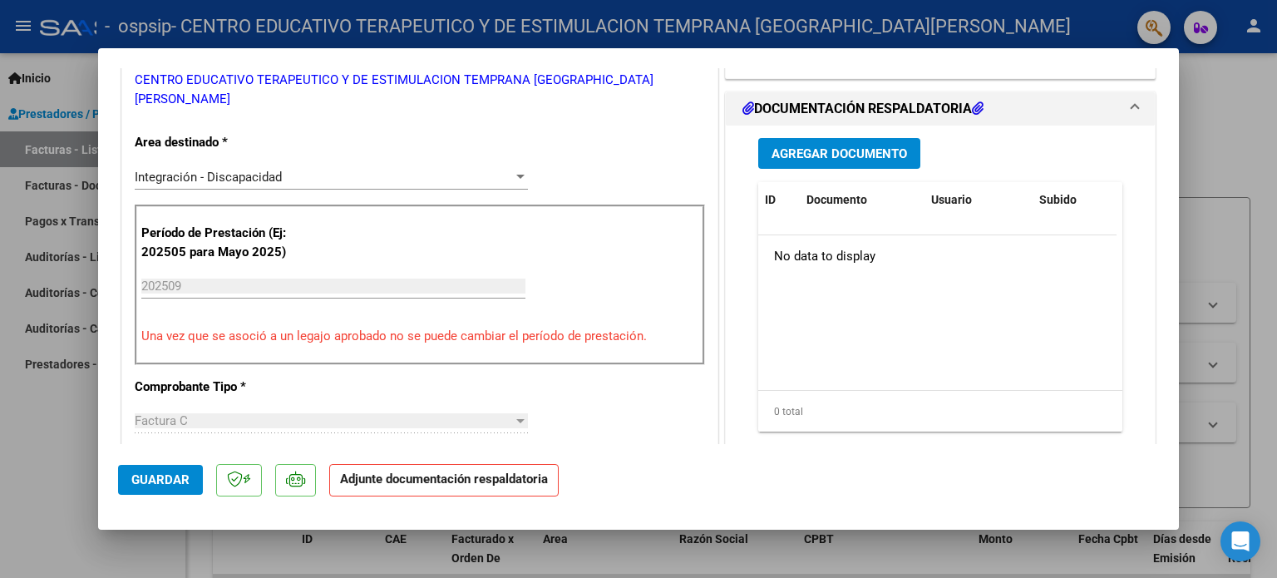
scroll to position [358, 0]
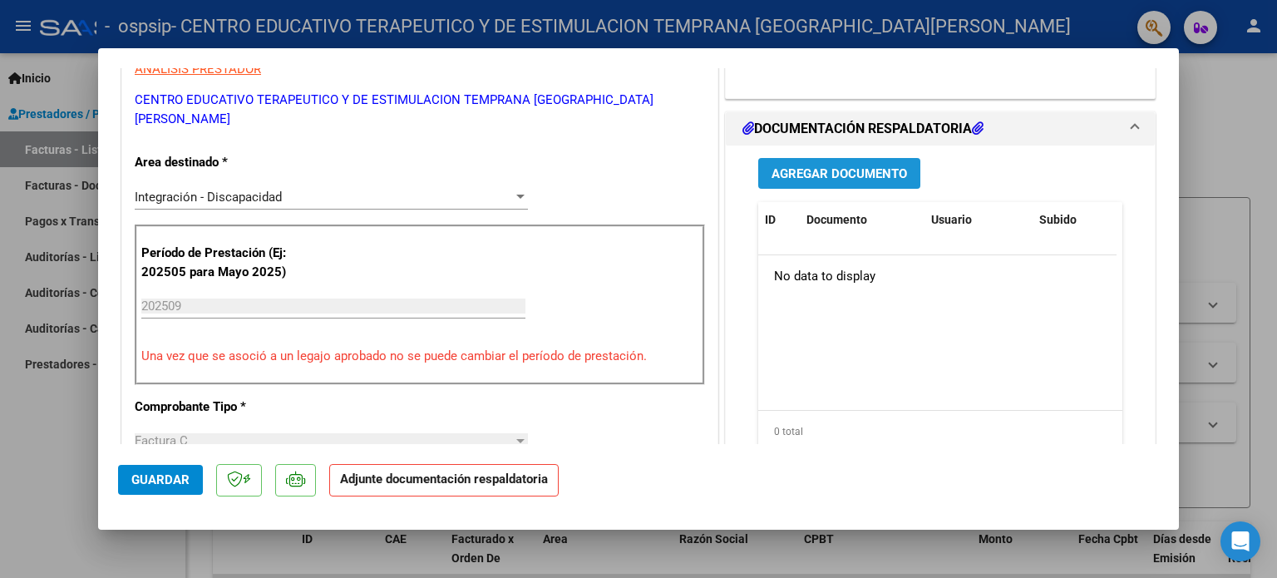
click at [866, 179] on span "Agregar Documento" at bounding box center [840, 173] width 136 height 15
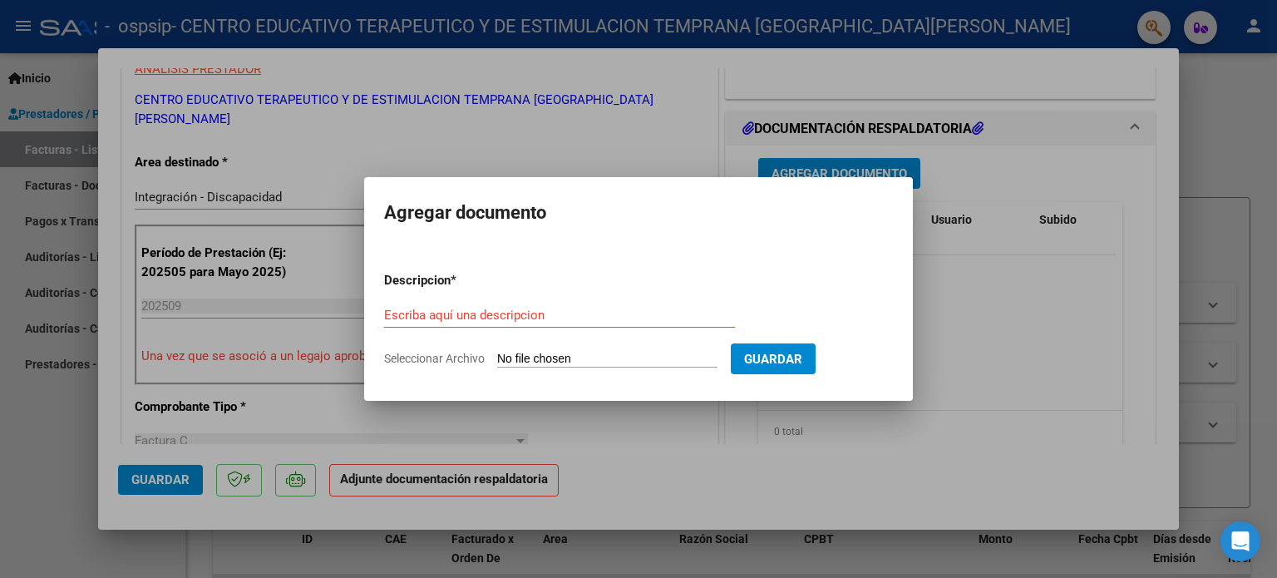
click at [523, 305] on div "Escriba aquí una descripcion" at bounding box center [559, 315] width 351 height 25
type input "PLANILLA DE ASISTENCIA [DATE]"
drag, startPoint x: 474, startPoint y: 348, endPoint x: 472, endPoint y: 359, distance: 11.8
click at [472, 359] on form "Descripcion * PLANILLA DE ASISTENCIA [DATE] Escriba aquí una descripcion Selecc…" at bounding box center [638, 319] width 509 height 121
click at [472, 359] on span "Seleccionar Archivo" at bounding box center [434, 358] width 101 height 13
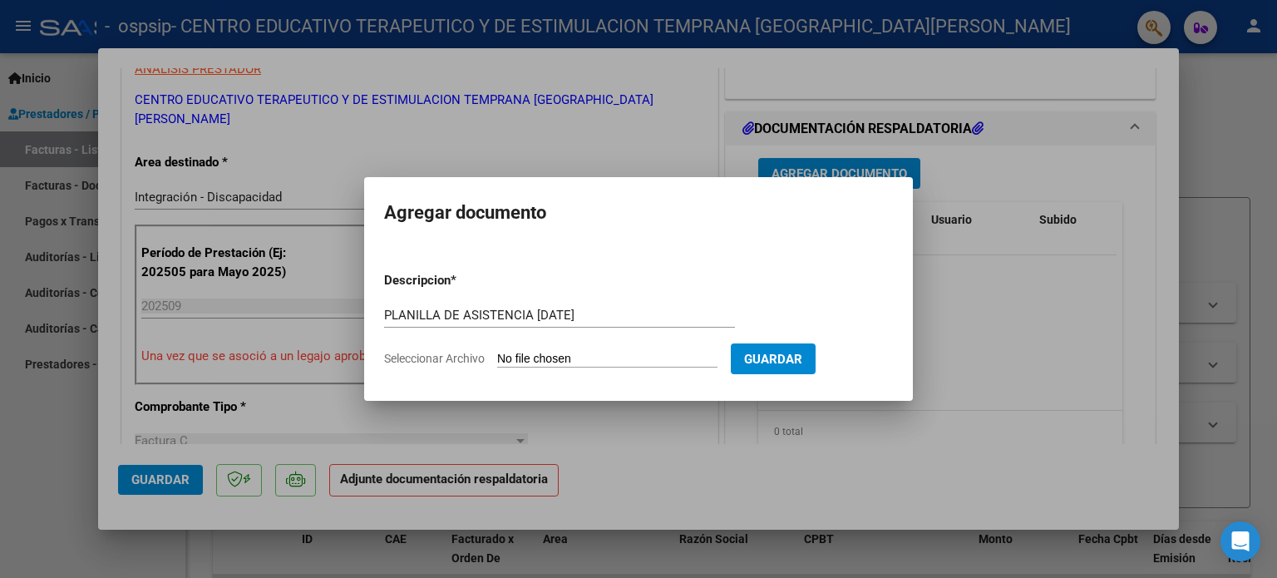
click at [497, 359] on input "Seleccionar Archivo" at bounding box center [607, 360] width 220 height 16
type input "C:\fakepath\[PERSON_NAME] [DATE].pdf"
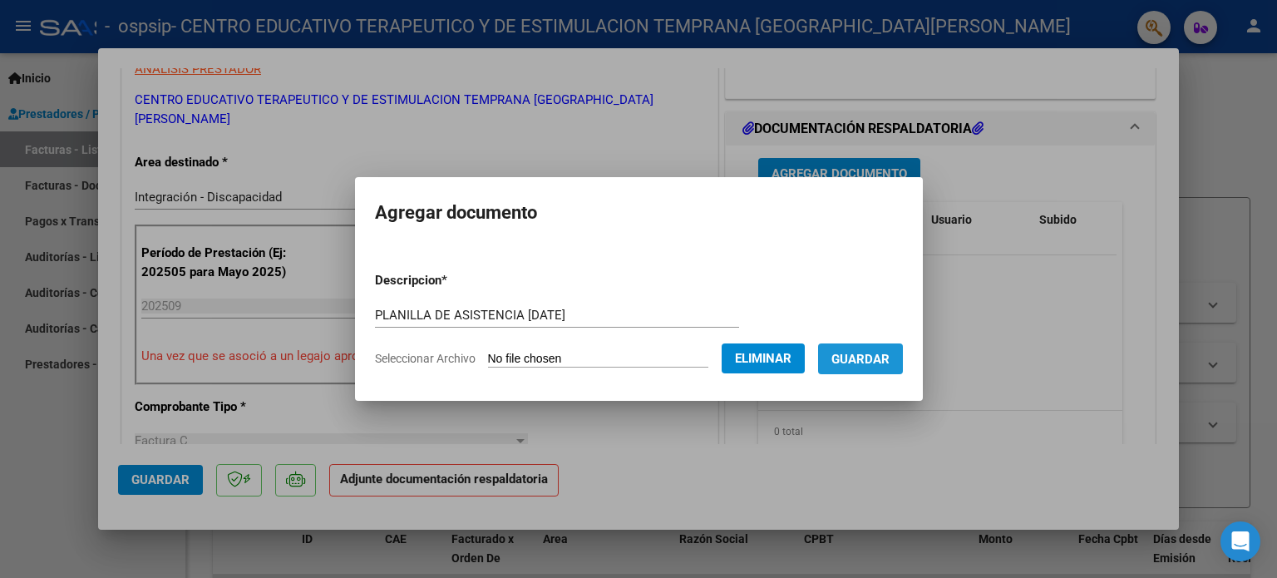
click at [890, 352] on span "Guardar" at bounding box center [861, 359] width 58 height 15
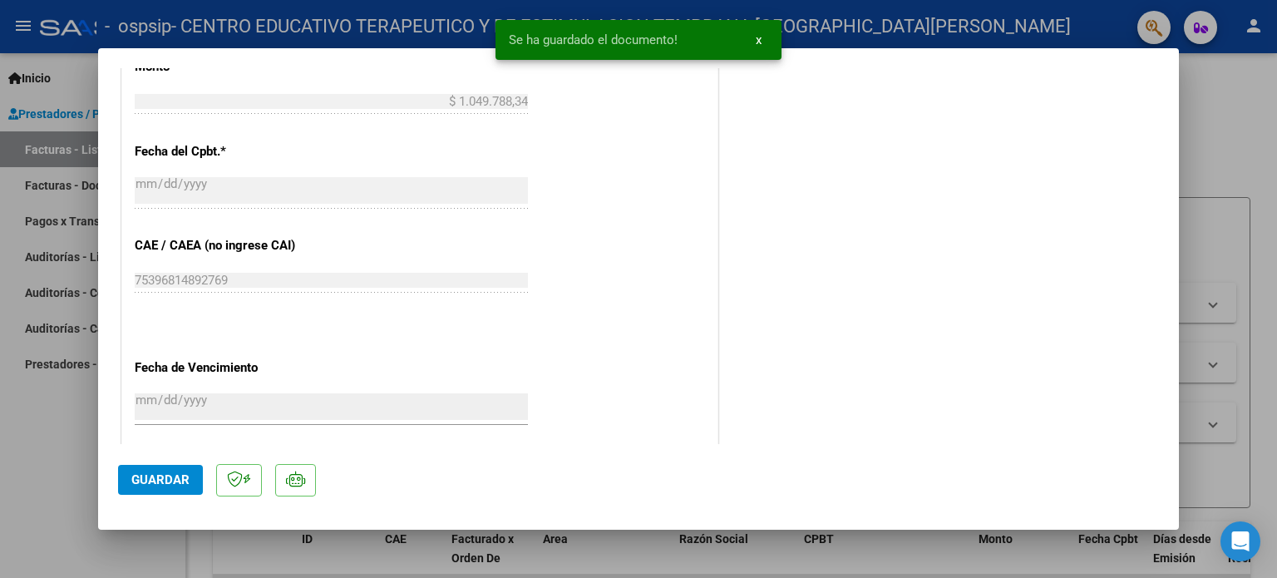
scroll to position [1016, 0]
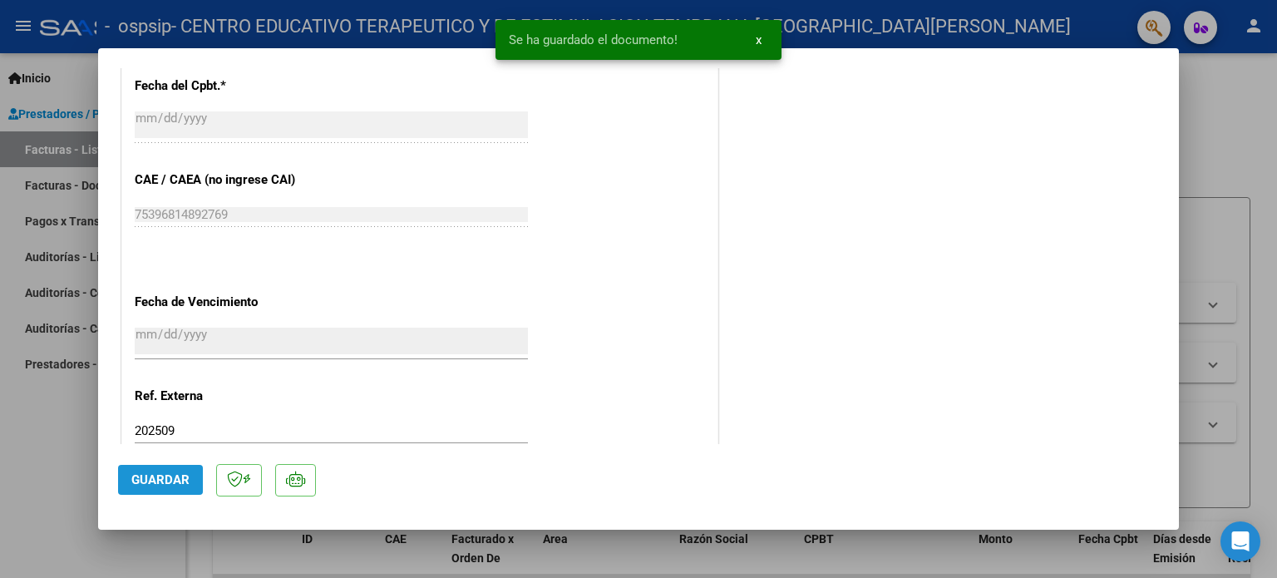
click at [139, 474] on span "Guardar" at bounding box center [160, 479] width 58 height 15
click at [1276, 225] on div at bounding box center [638, 289] width 1277 height 578
type input "$ 0,00"
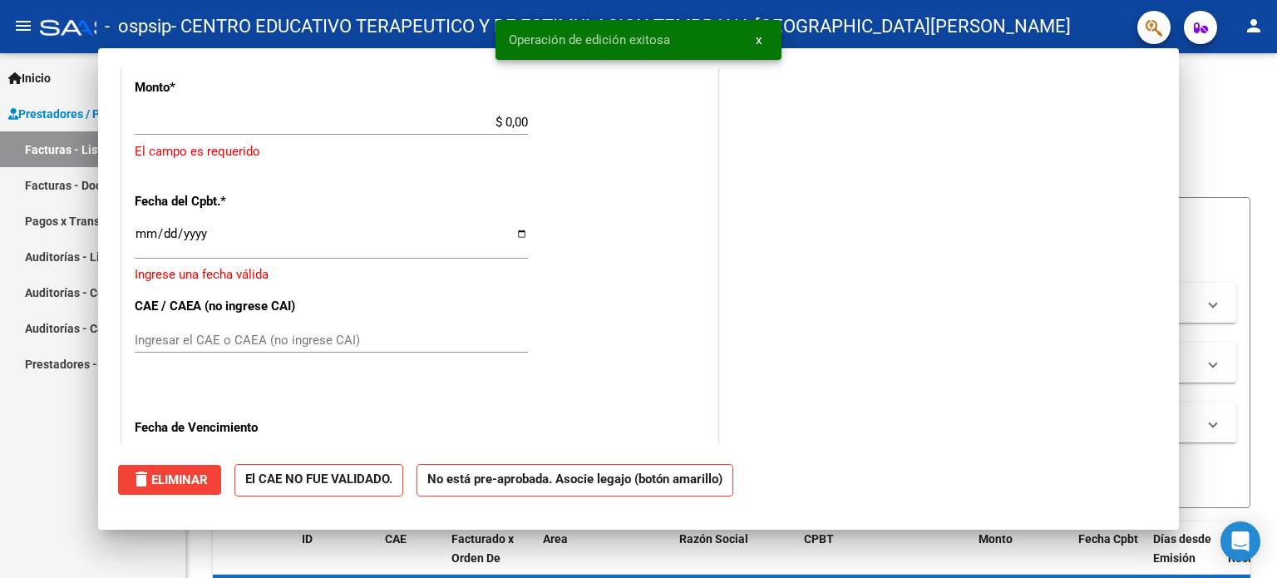
scroll to position [1131, 0]
